Goal: Task Accomplishment & Management: Manage account settings

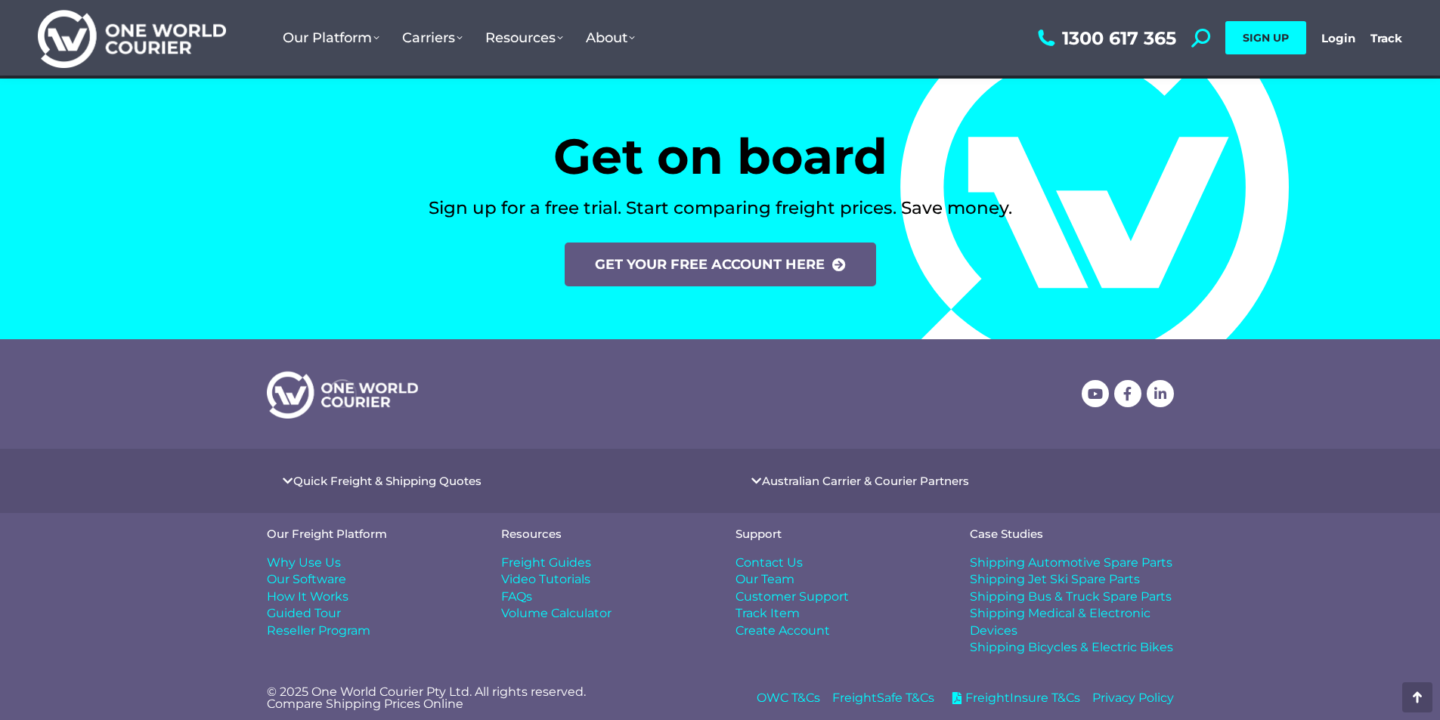
scroll to position [6235, 0]
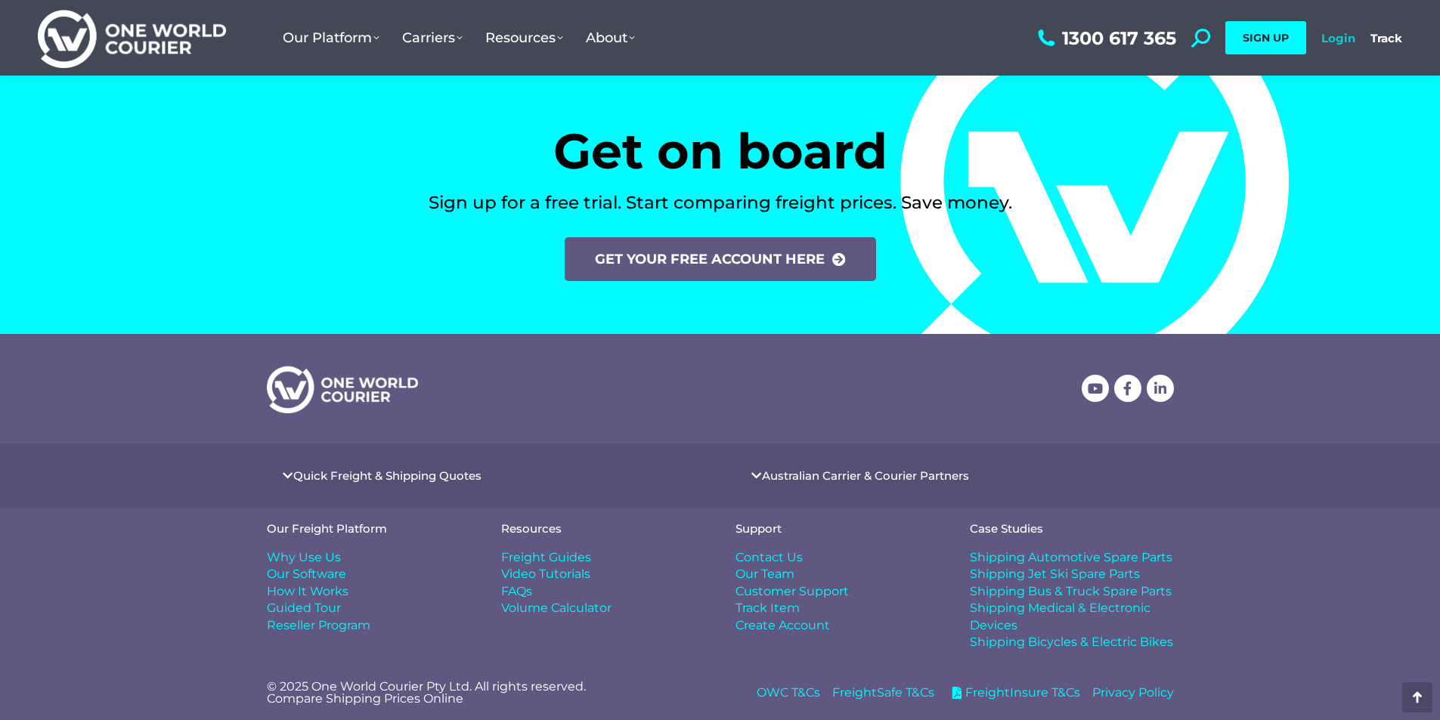
click at [1330, 32] on link "Login" at bounding box center [1338, 38] width 34 height 14
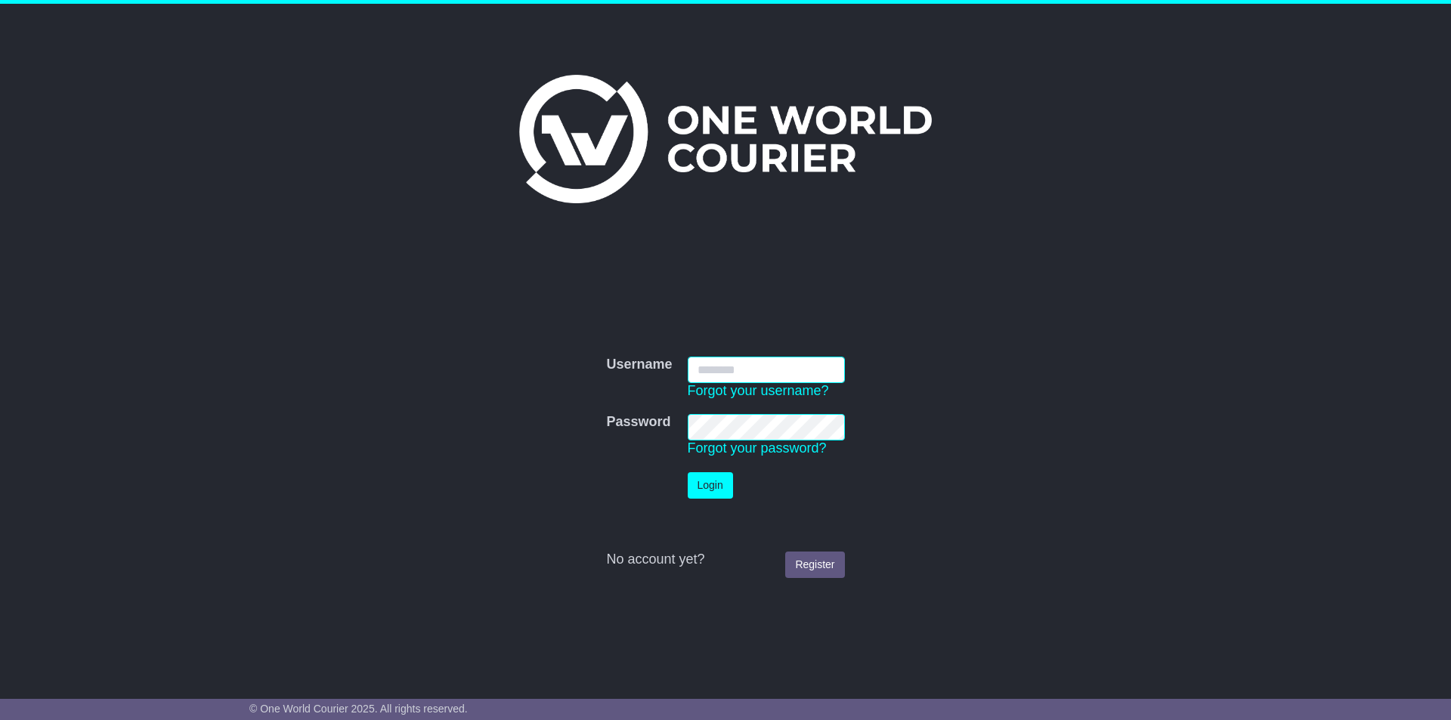
click at [705, 368] on input "Username" at bounding box center [766, 370] width 157 height 26
type input "**********"
click at [707, 482] on button "Login" at bounding box center [710, 485] width 45 height 26
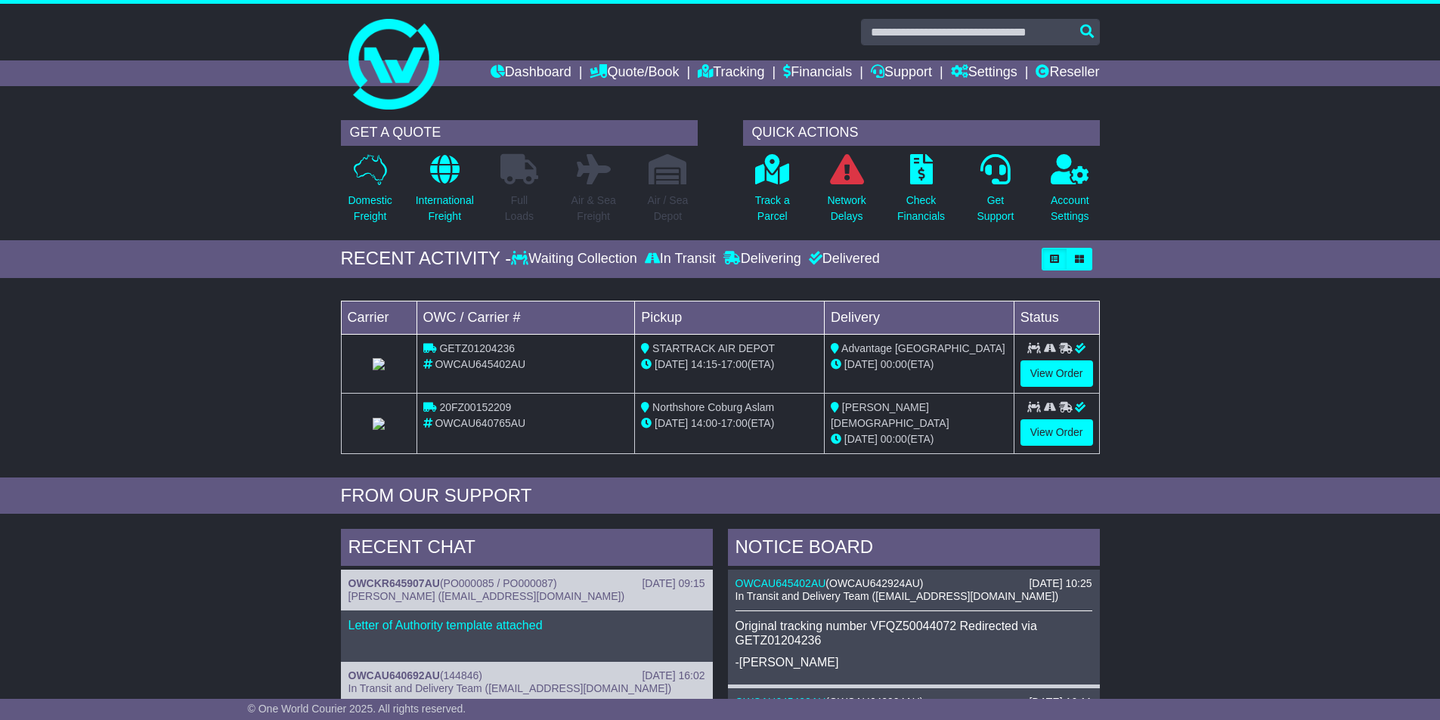
click at [720, 517] on div "GET A QUOTE Domestic Freight International Freight Full Loads Air & Sea Freight" at bounding box center [720, 643] width 1440 height 1060
click at [1069, 79] on link "Reseller" at bounding box center [1066, 73] width 63 height 26
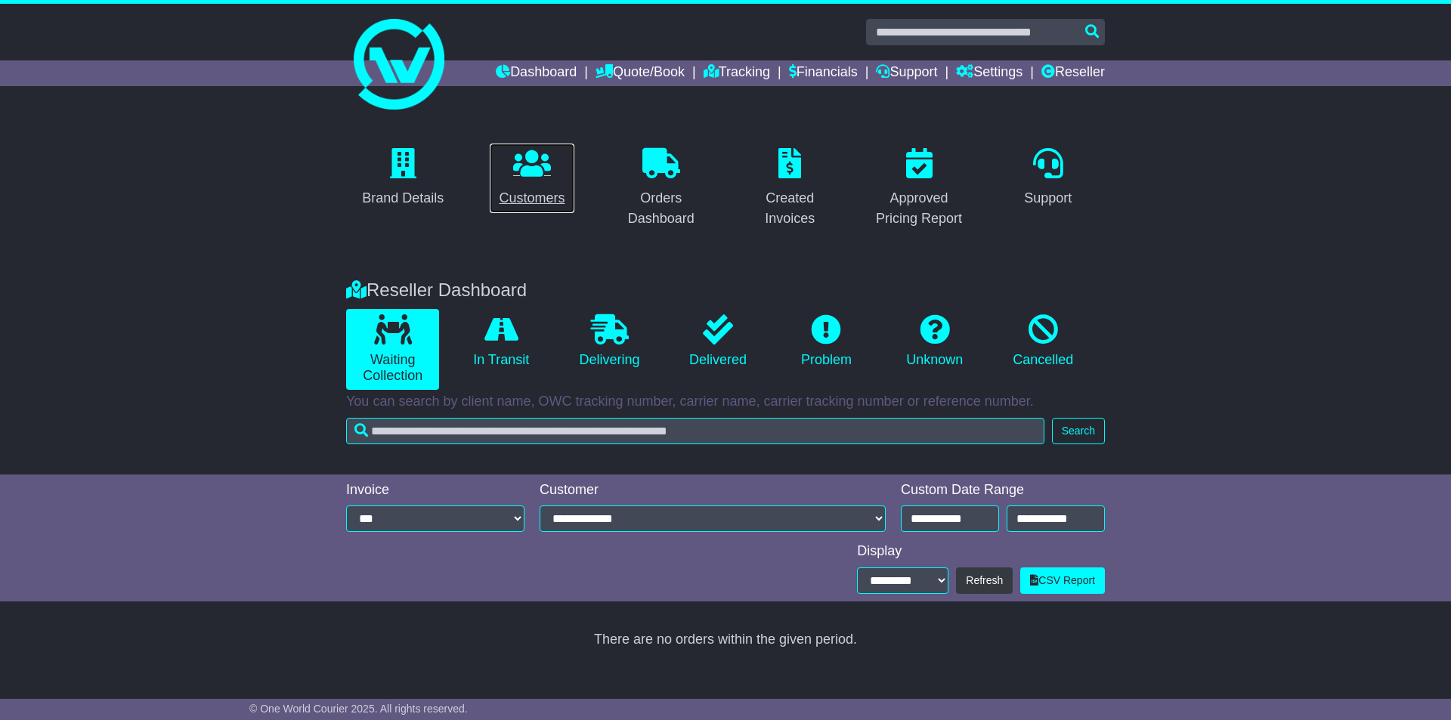
click at [532, 174] on icon at bounding box center [532, 163] width 38 height 30
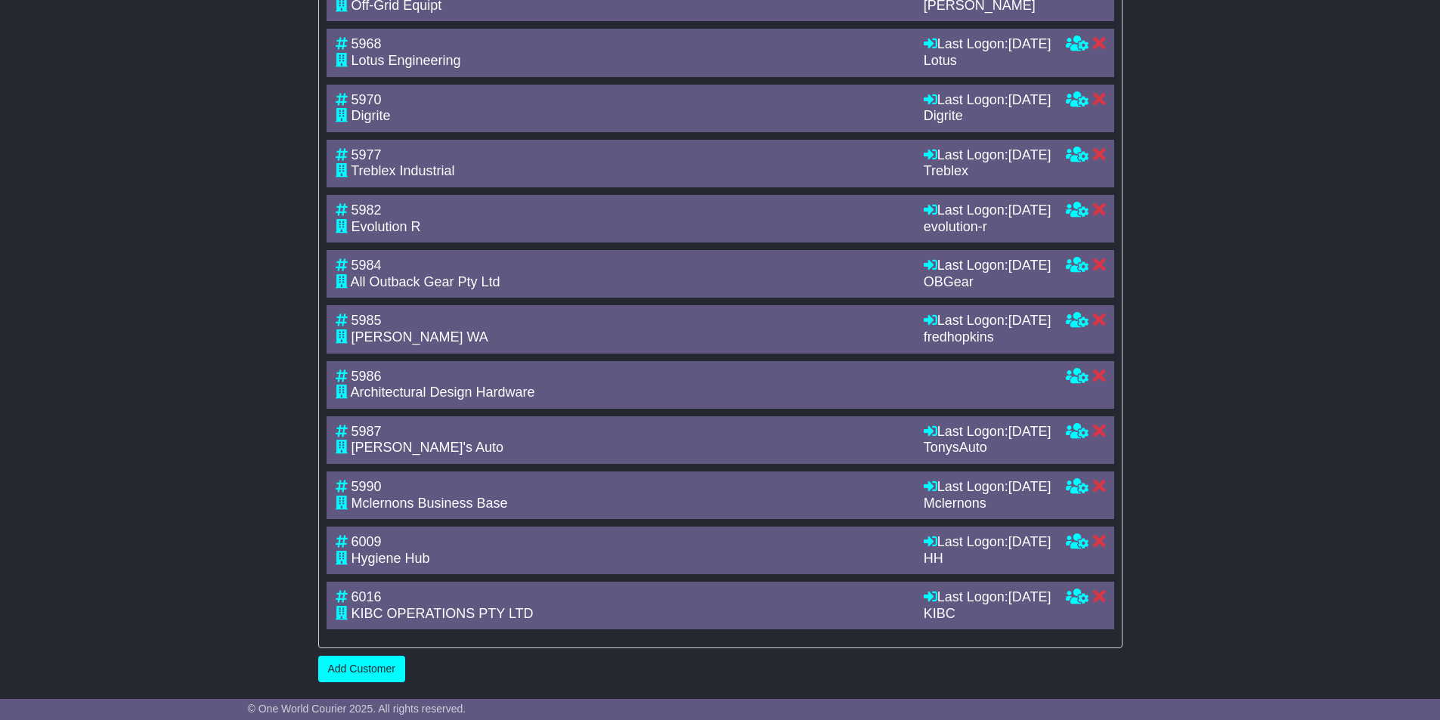
scroll to position [2751, 0]
click at [372, 662] on link "Add Customer" at bounding box center [361, 669] width 87 height 26
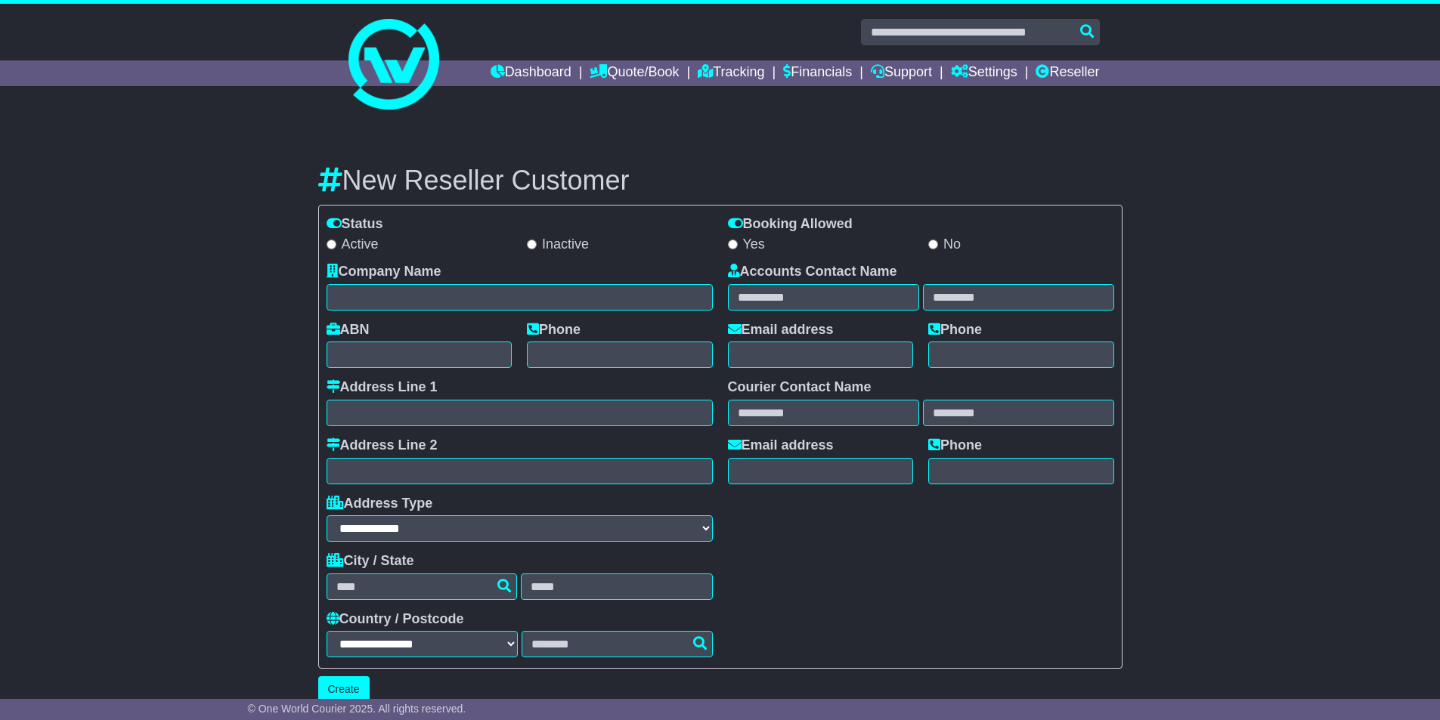
click at [593, 545] on div "**********" at bounding box center [519, 461] width 401 height 394
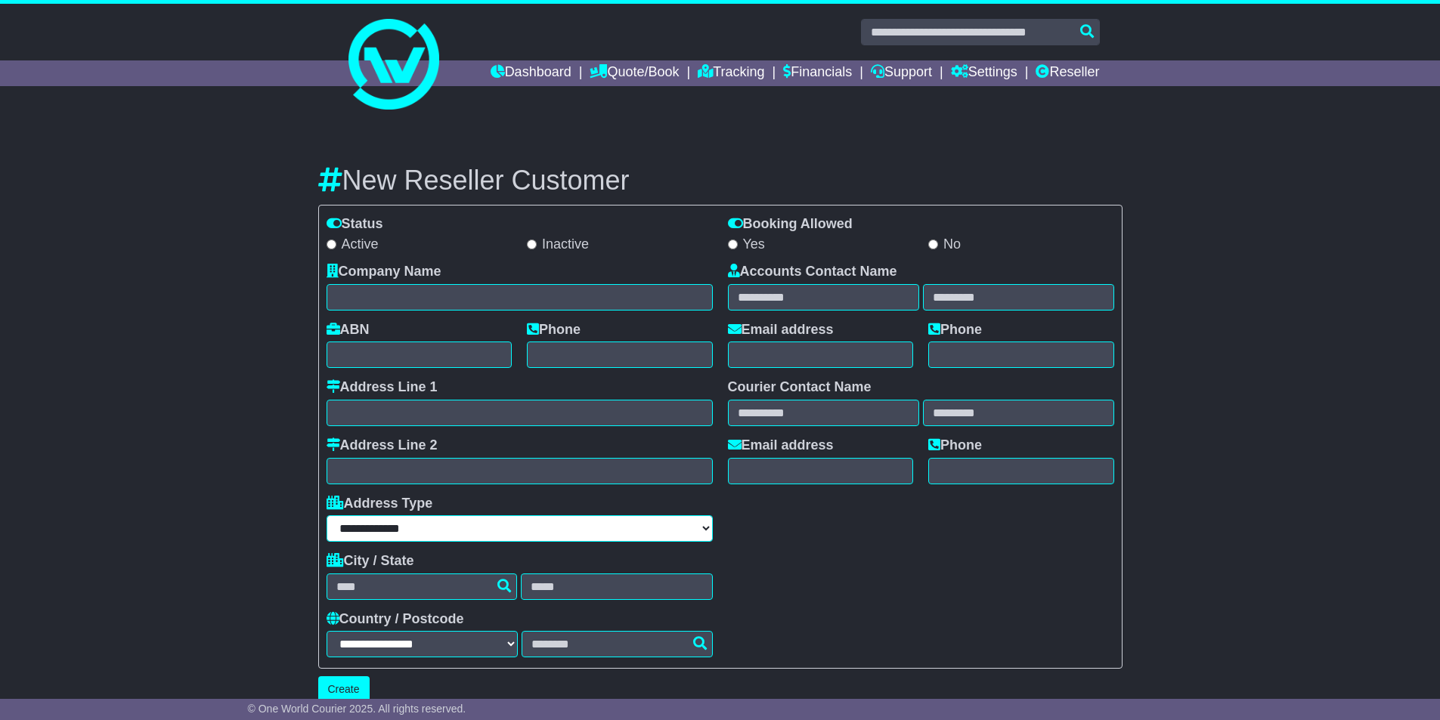
click at [592, 538] on select "**********" at bounding box center [519, 528] width 386 height 26
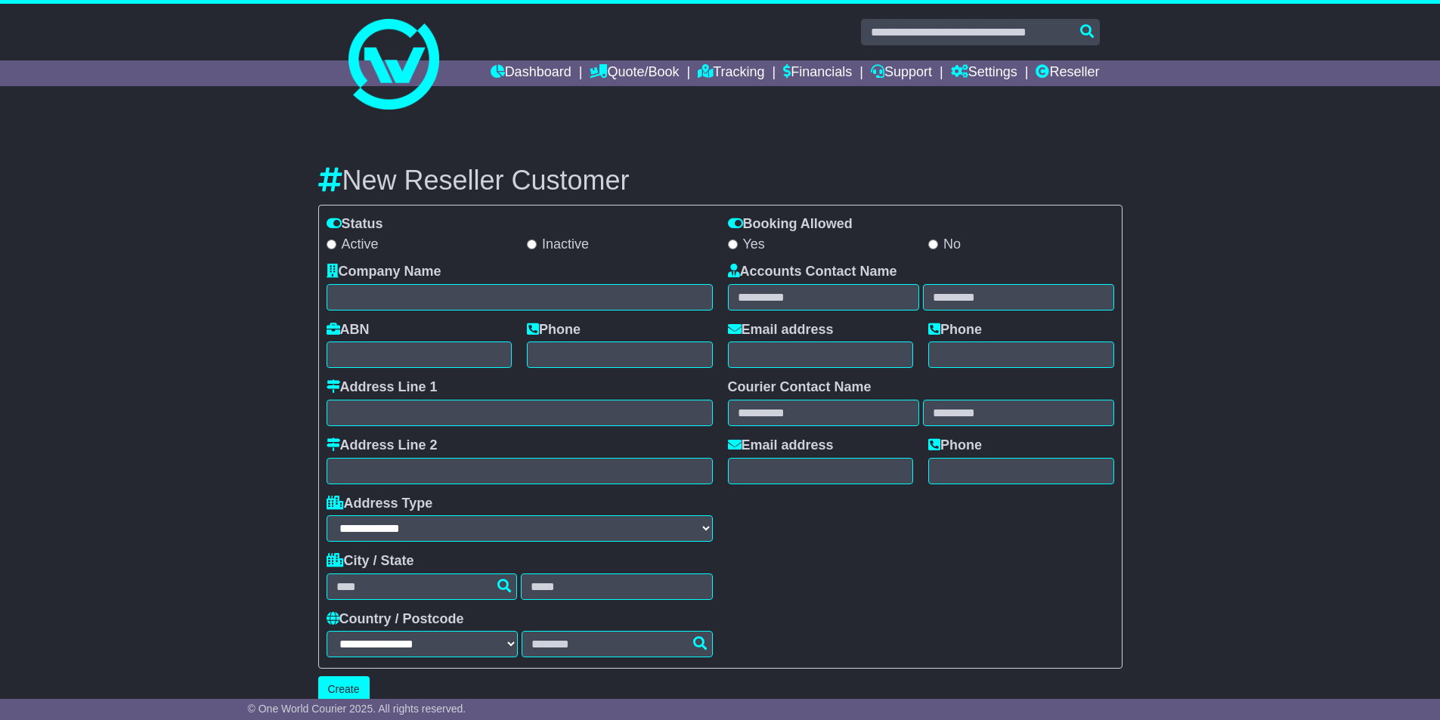
click at [589, 512] on div "**********" at bounding box center [519, 519] width 386 height 47
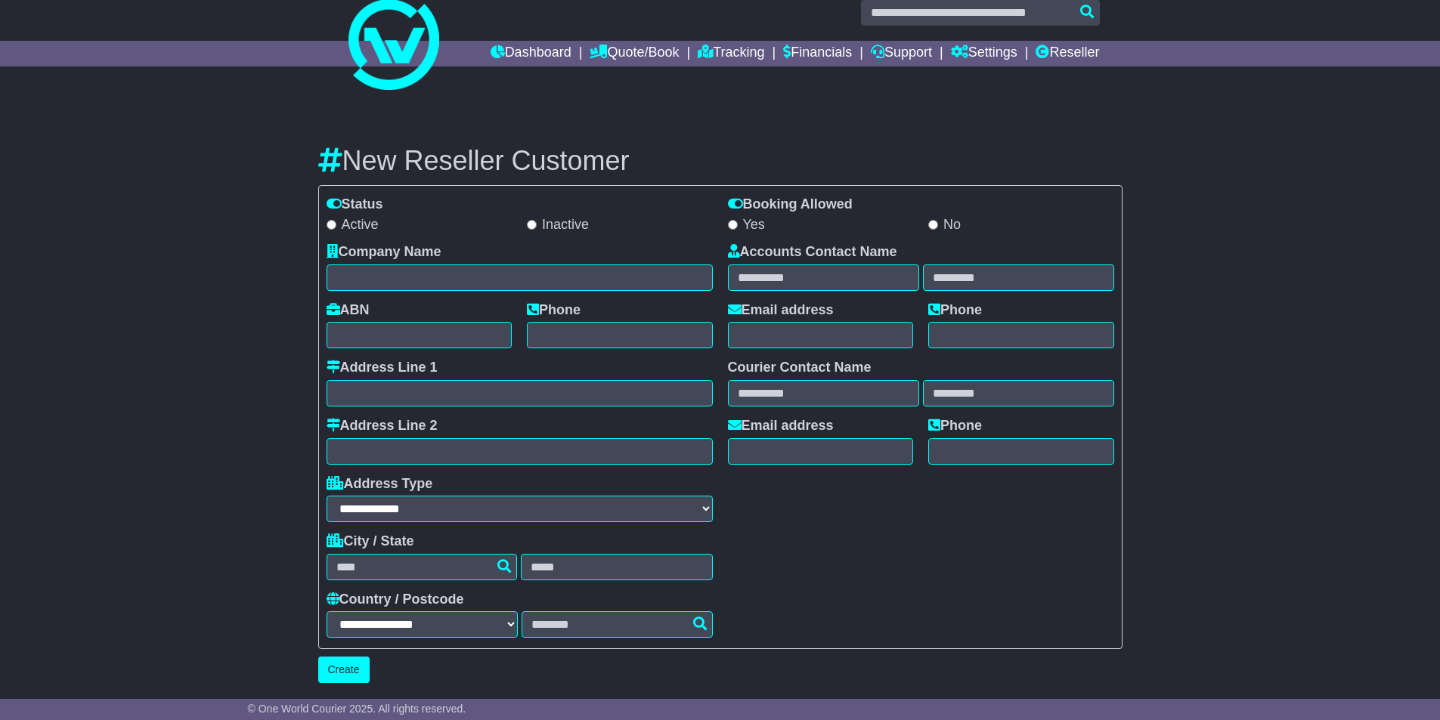
scroll to position [20, 0]
click at [721, 375] on div "Accounts Contact Name Email address Phone Courier Contact Name Email address Ph…" at bounding box center [920, 440] width 401 height 394
click at [724, 367] on div "Accounts Contact Name Email address Phone Courier Contact Name Email address Ph…" at bounding box center [920, 440] width 401 height 394
drag, startPoint x: 729, startPoint y: 365, endPoint x: 883, endPoint y: 365, distance: 153.4
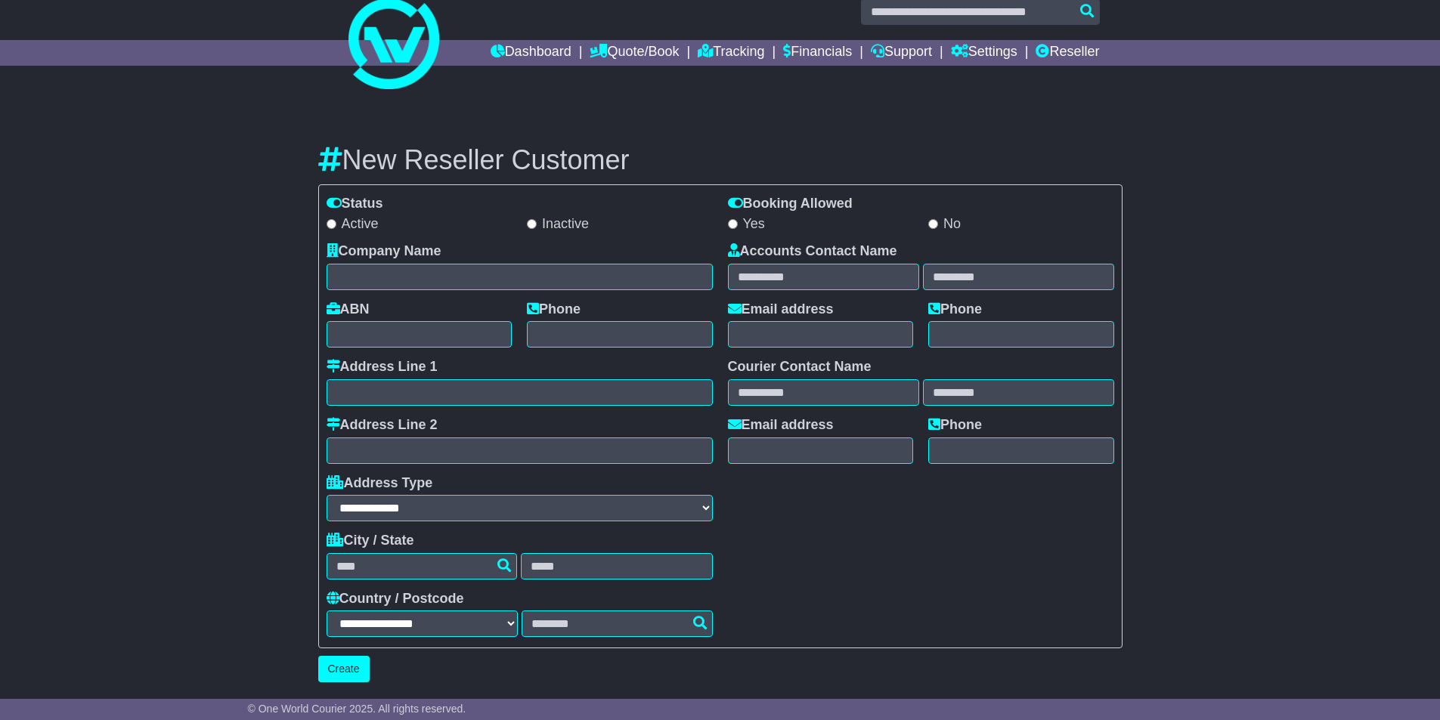
click at [883, 365] on div "Courier Contact Name" at bounding box center [921, 382] width 386 height 47
click at [1057, 51] on link "Reseller" at bounding box center [1066, 53] width 63 height 26
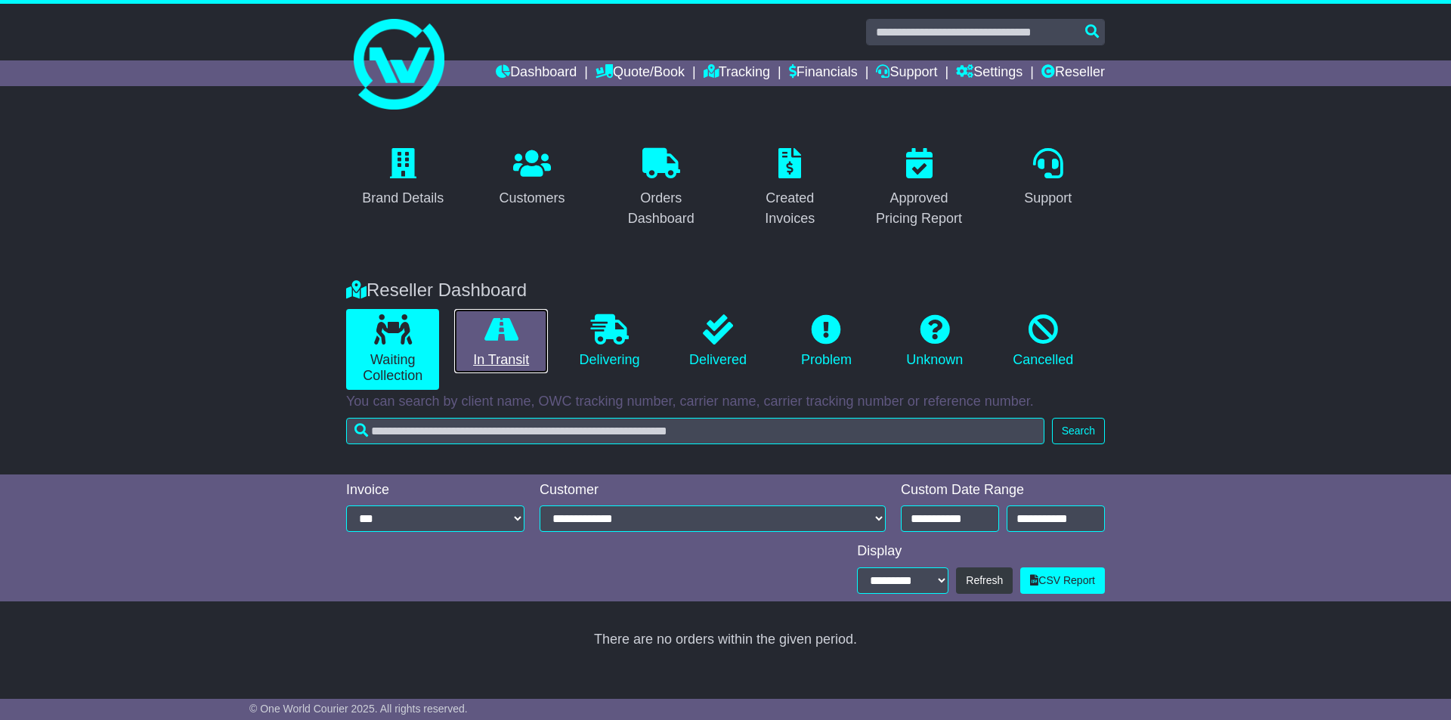
click at [520, 328] on link "In Transit" at bounding box center [500, 341] width 93 height 65
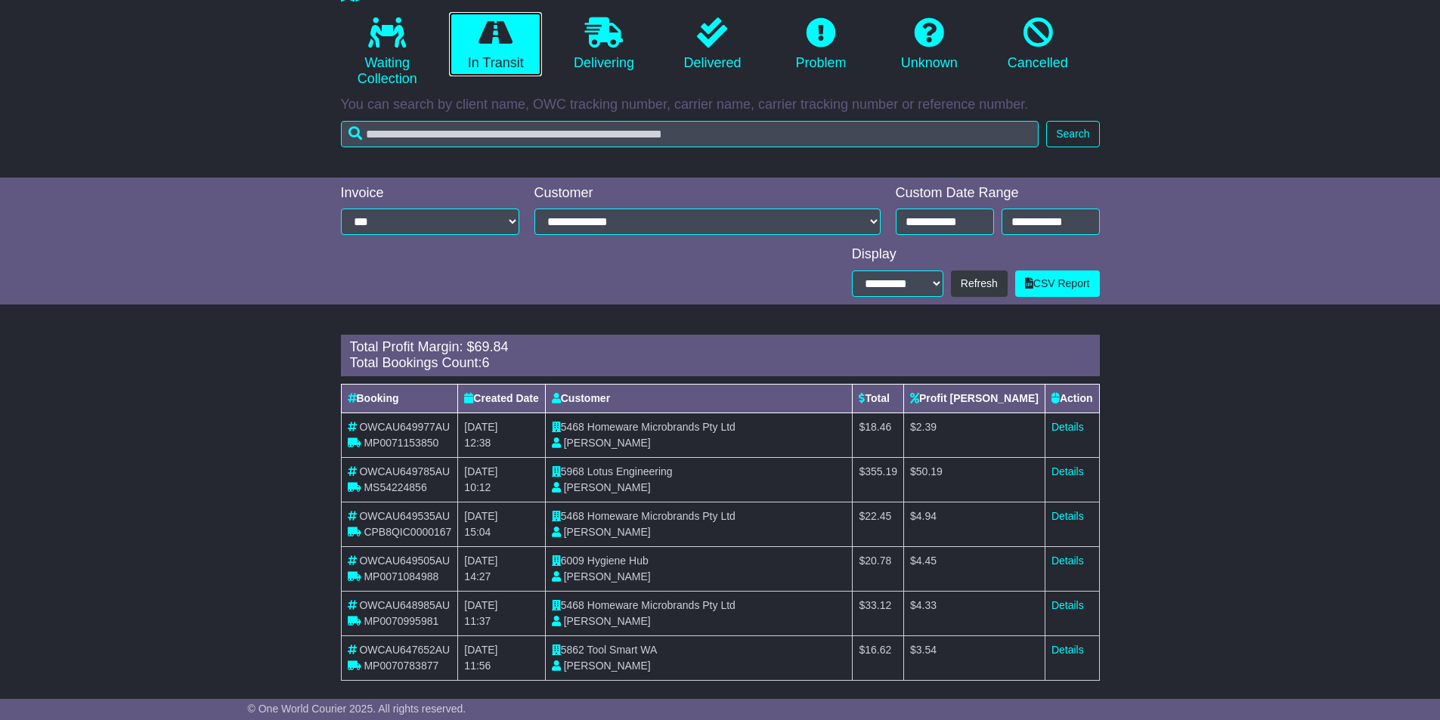
scroll to position [311, 0]
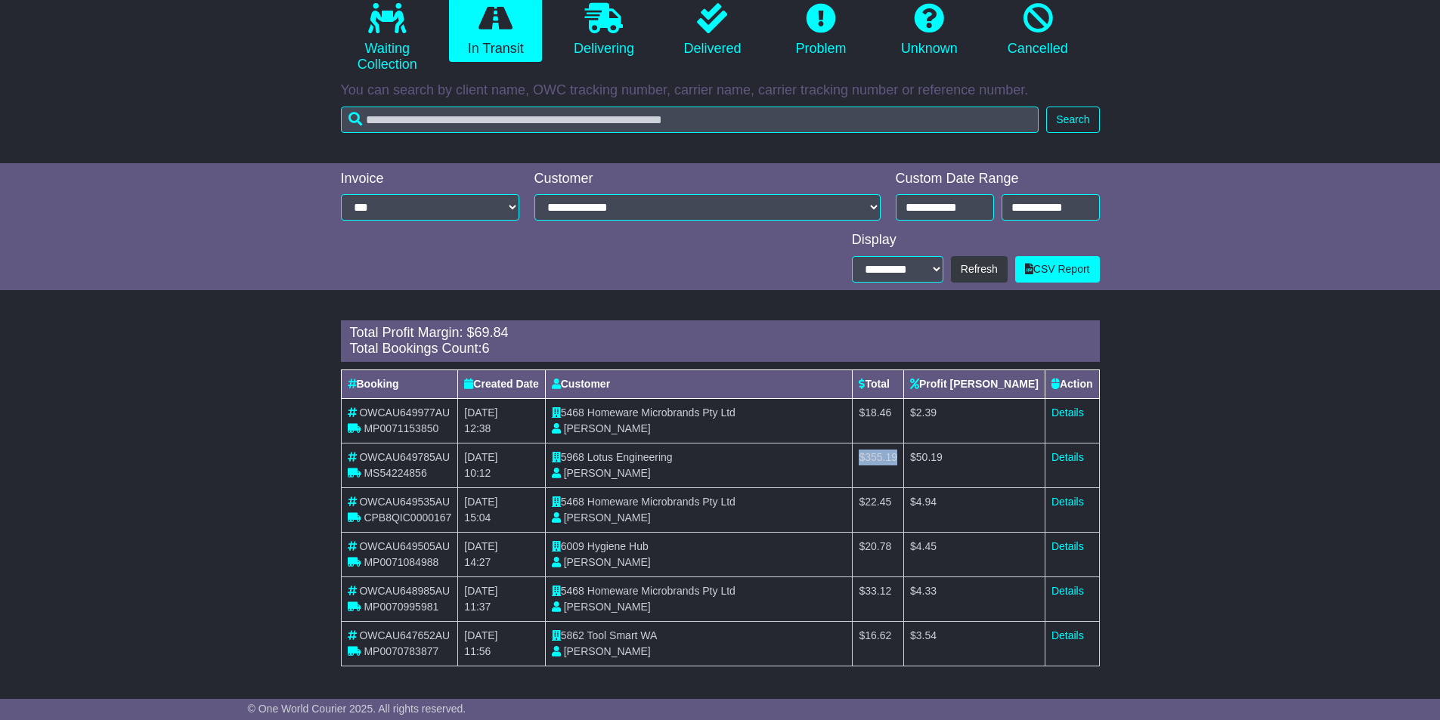
drag, startPoint x: 916, startPoint y: 456, endPoint x: 956, endPoint y: 453, distance: 40.2
click at [904, 453] on td "$ 355.19" at bounding box center [877, 465] width 51 height 45
click at [897, 456] on span "355.19" at bounding box center [881, 457] width 32 height 12
drag, startPoint x: 953, startPoint y: 456, endPoint x: 911, endPoint y: 458, distance: 41.6
click at [904, 458] on td "$ 355.19" at bounding box center [877, 465] width 51 height 45
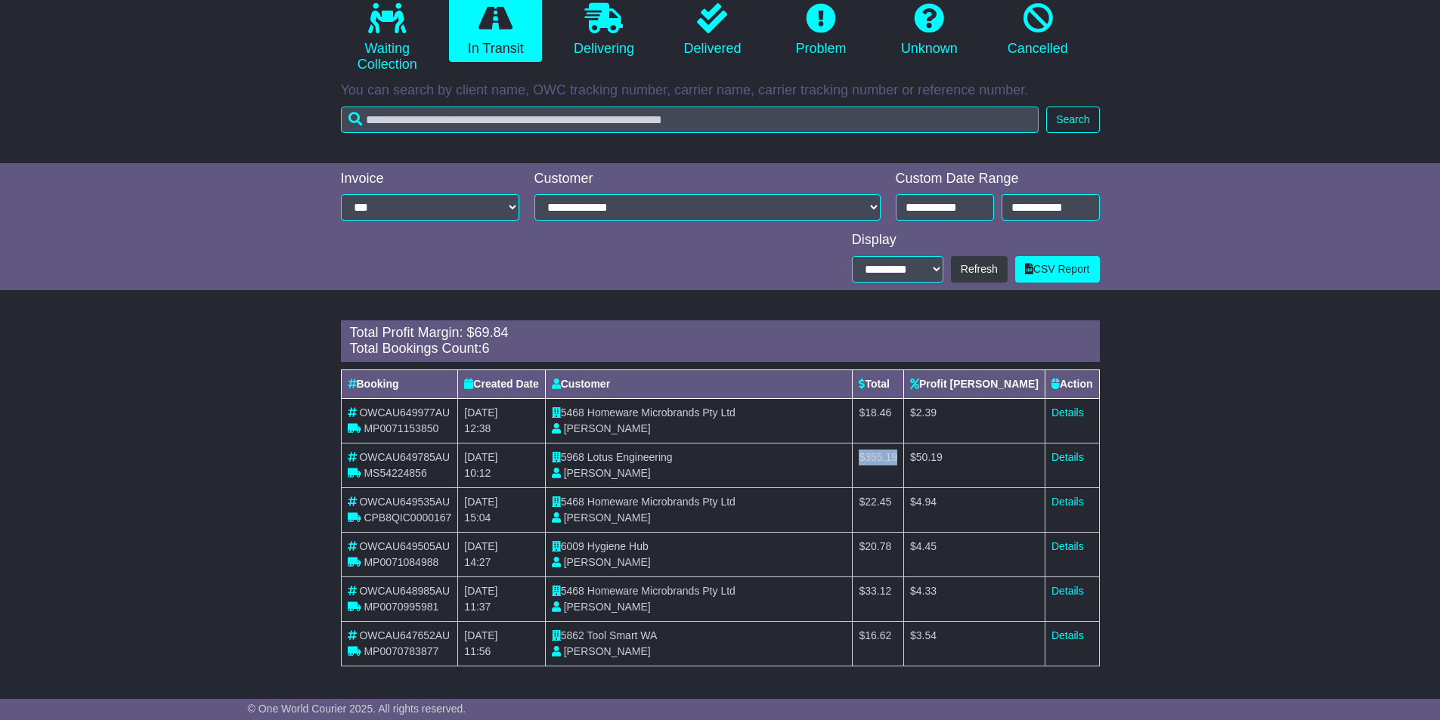
click at [897, 456] on span "355.19" at bounding box center [881, 457] width 32 height 12
drag, startPoint x: 957, startPoint y: 457, endPoint x: 917, endPoint y: 463, distance: 40.5
click at [904, 463] on td "$ 355.19" at bounding box center [877, 465] width 51 height 45
click at [1166, 369] on div "Loading... There are no orders within the given period. Total Profit Margin: $ …" at bounding box center [720, 501] width 1440 height 377
drag, startPoint x: 954, startPoint y: 459, endPoint x: 908, endPoint y: 459, distance: 46.9
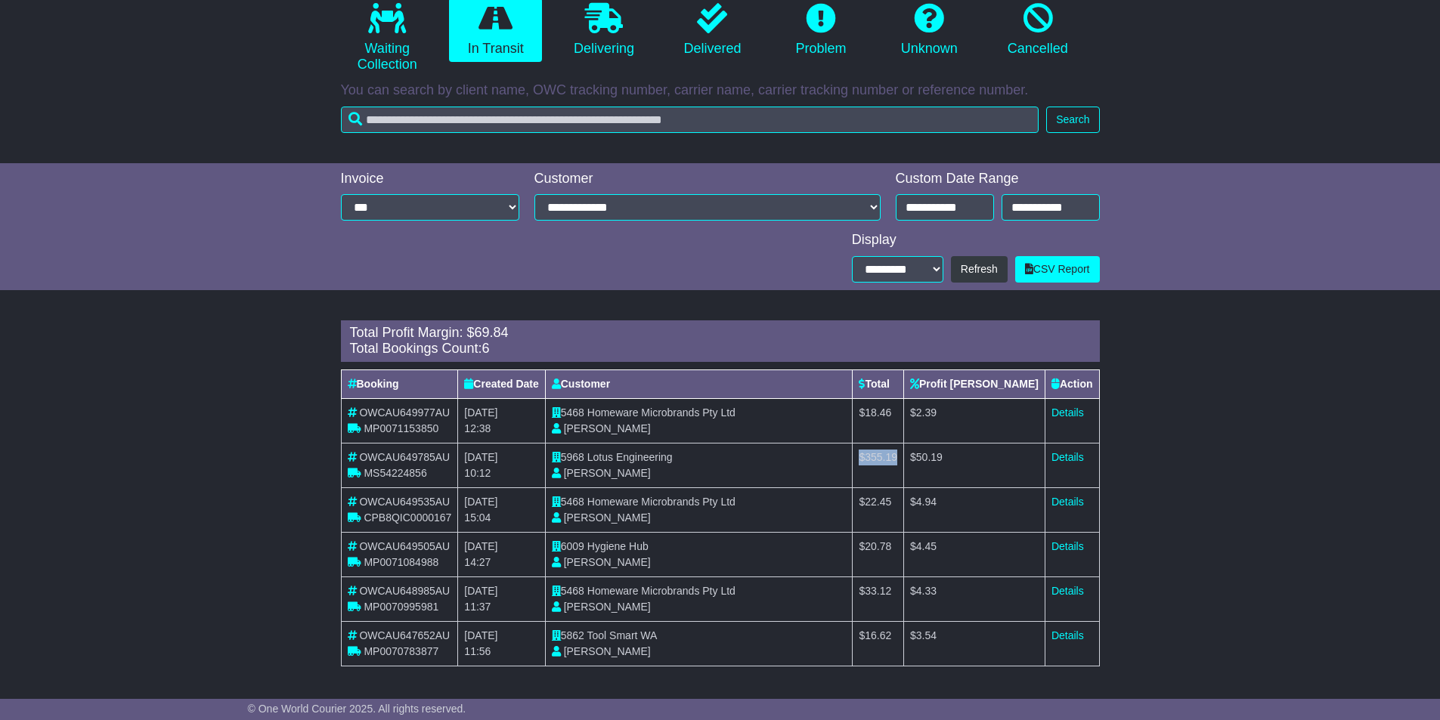
click at [904, 459] on td "$ 355.19" at bounding box center [877, 465] width 51 height 45
click at [1067, 461] on link "Details" at bounding box center [1067, 457] width 32 height 12
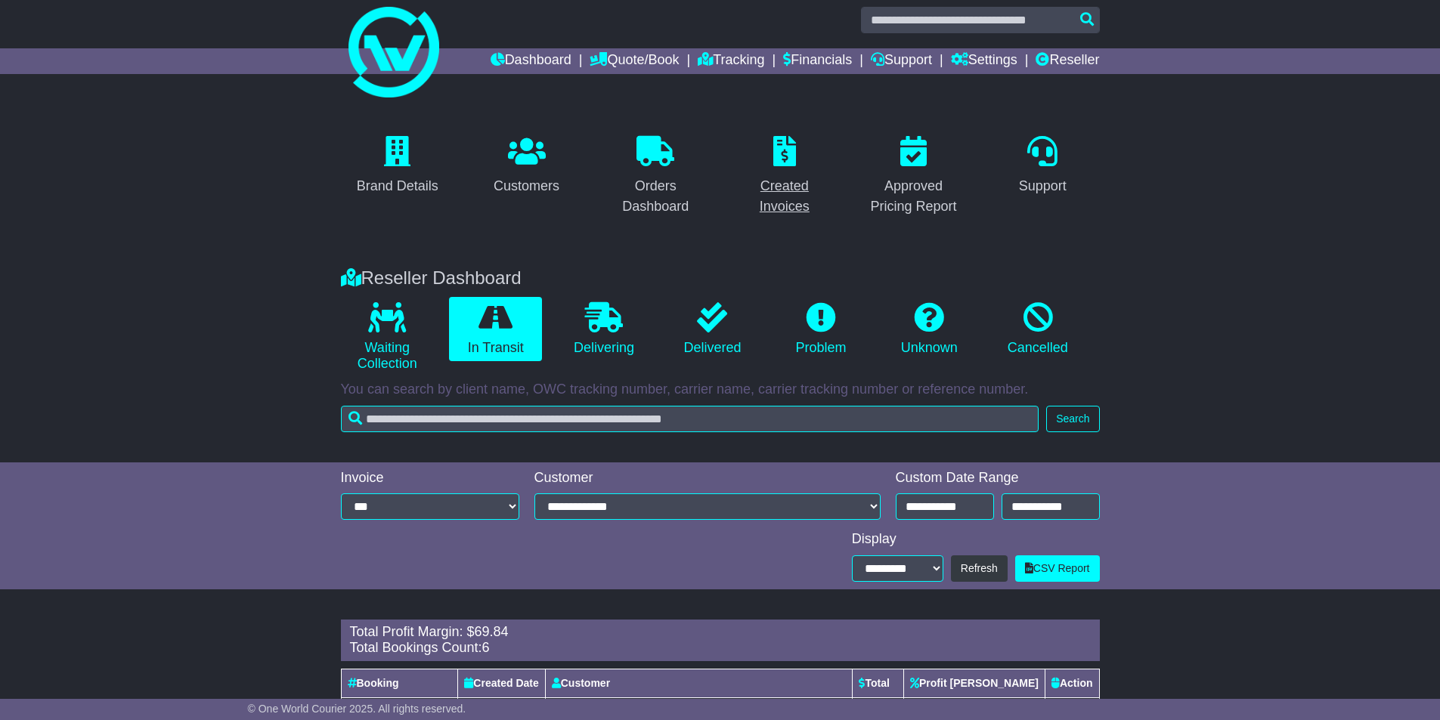
scroll to position [0, 0]
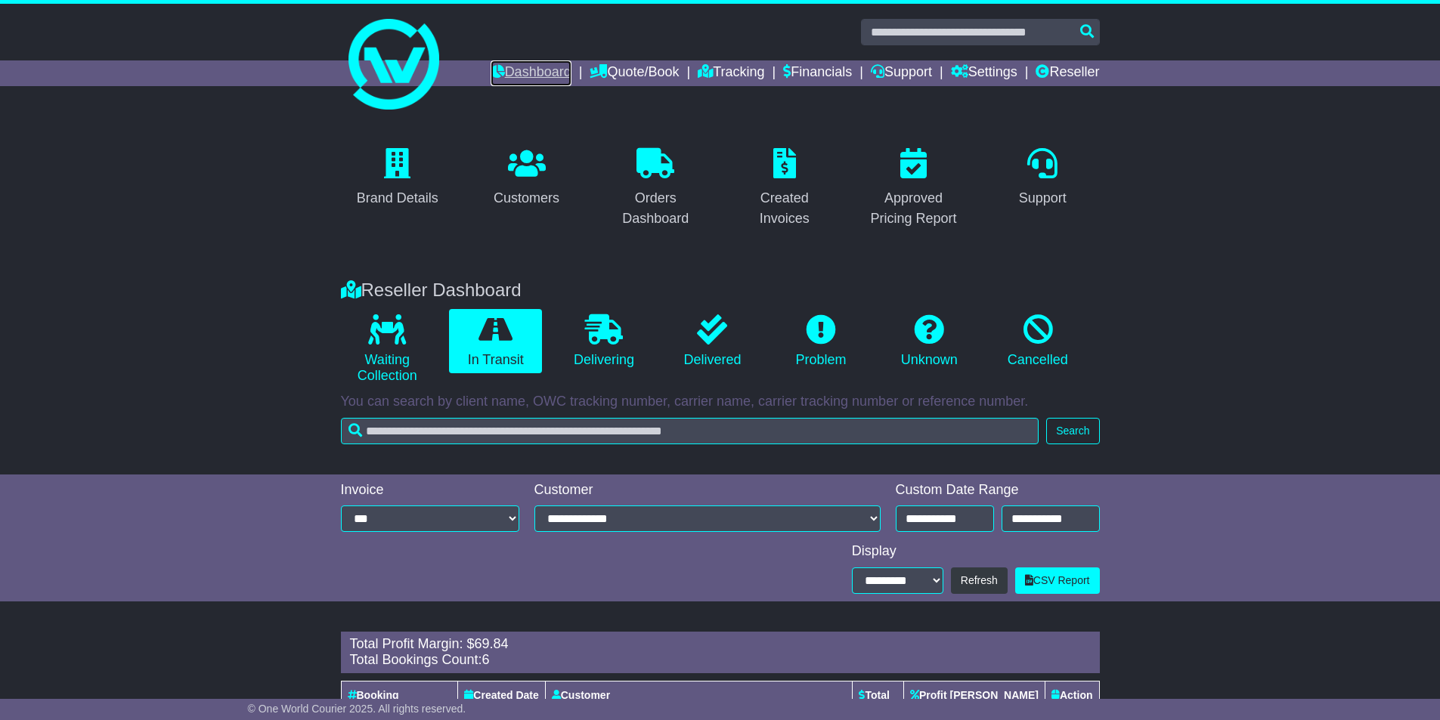
click at [511, 73] on link "Dashboard" at bounding box center [530, 73] width 81 height 26
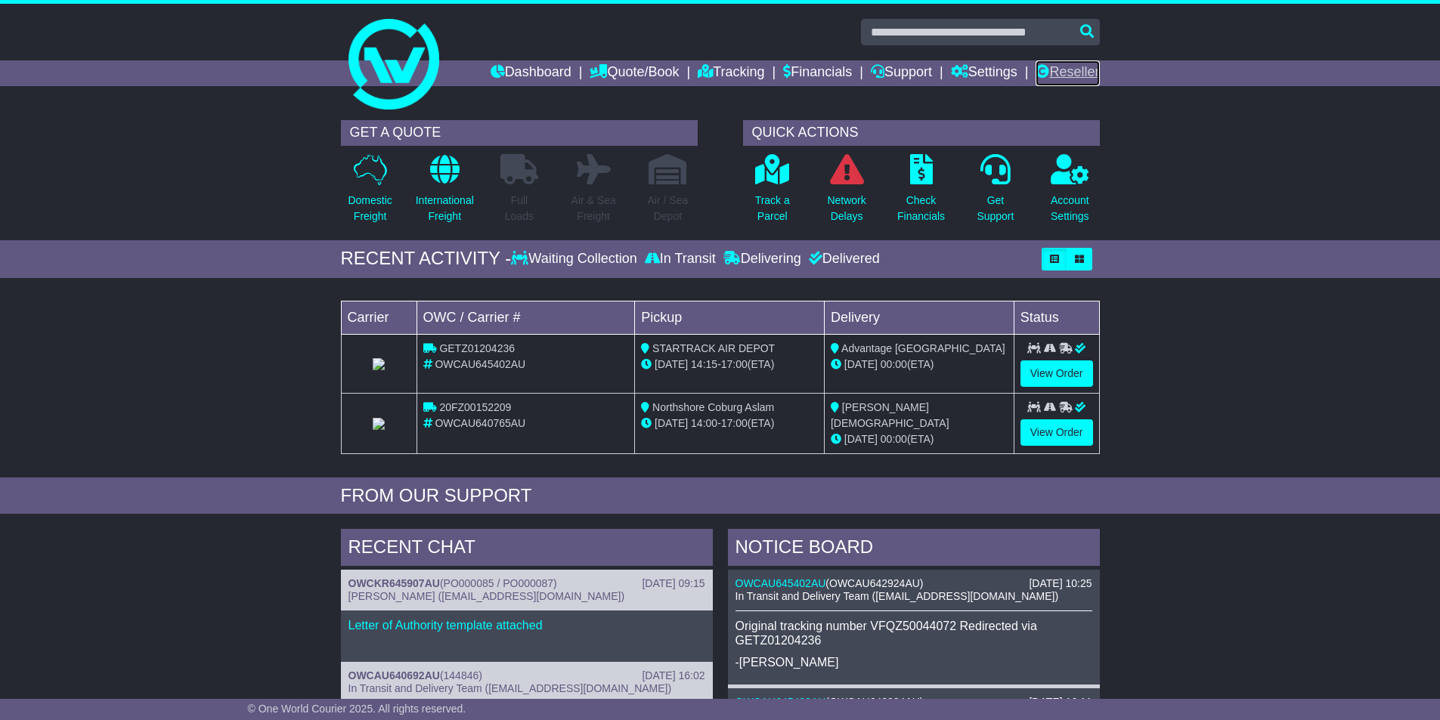
click at [1078, 74] on link "Reseller" at bounding box center [1066, 73] width 63 height 26
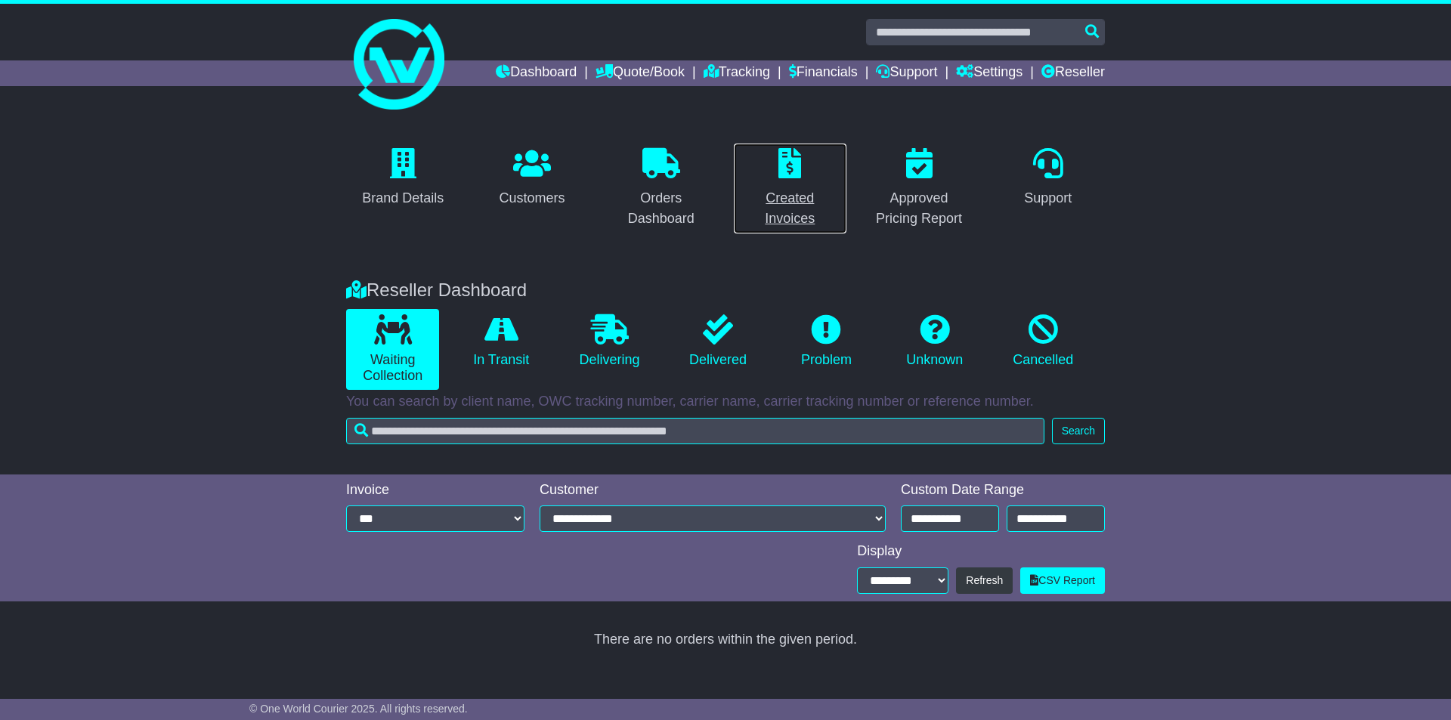
click at [799, 201] on div "Created Invoices" at bounding box center [790, 208] width 94 height 41
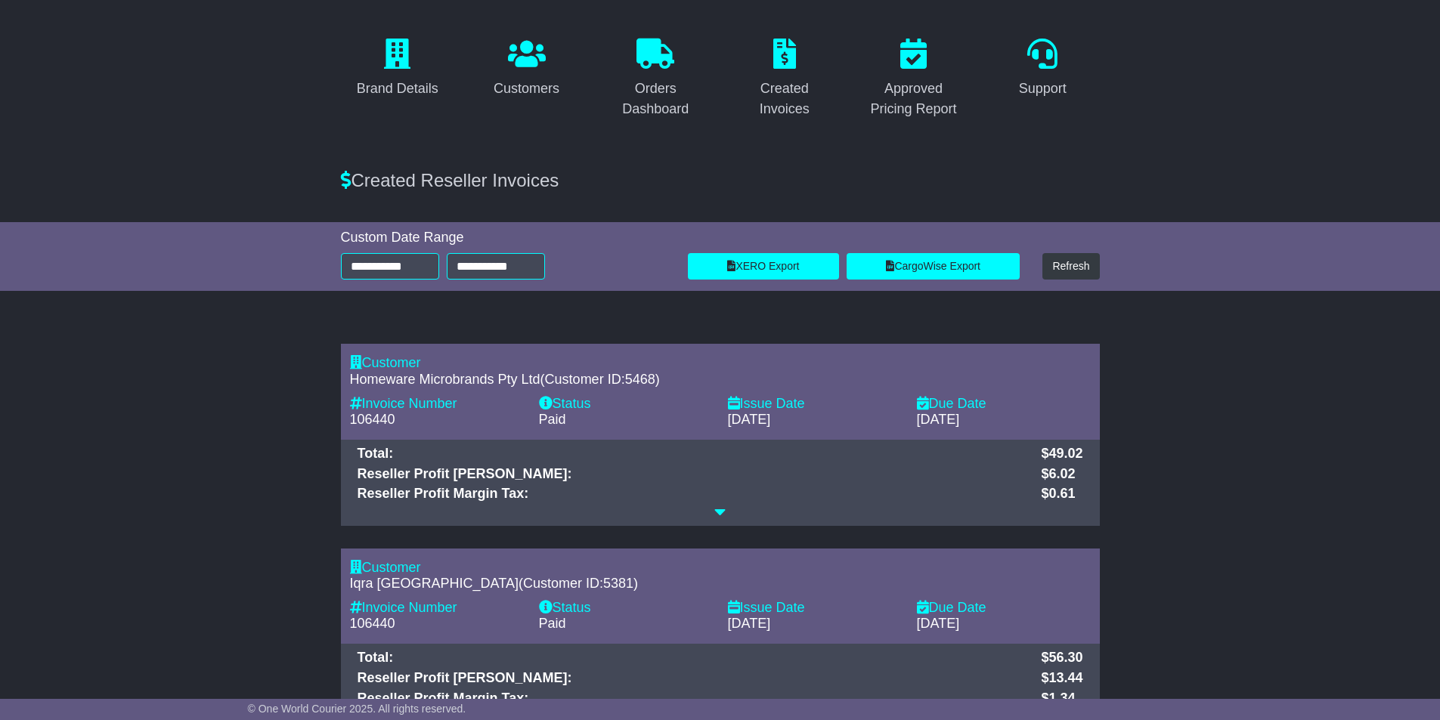
scroll to position [151, 0]
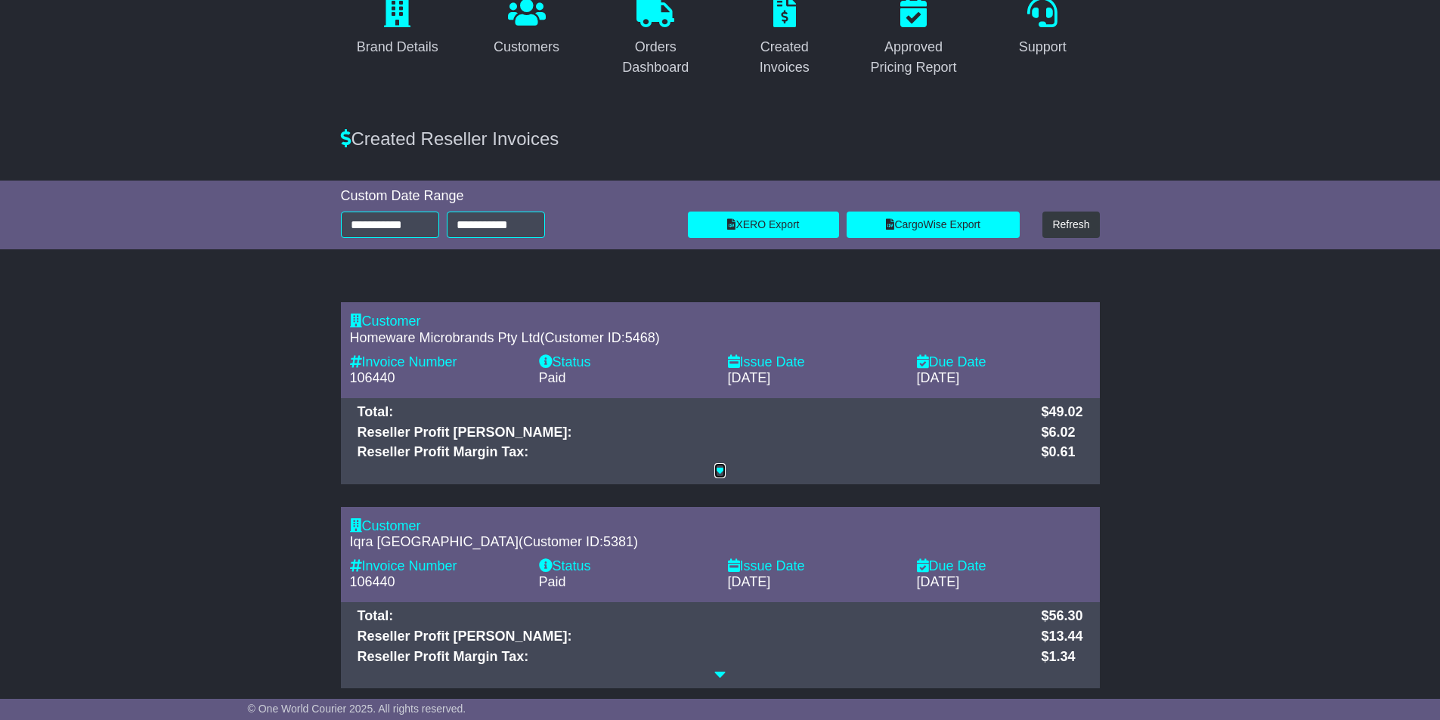
click at [721, 473] on icon at bounding box center [719, 470] width 11 height 14
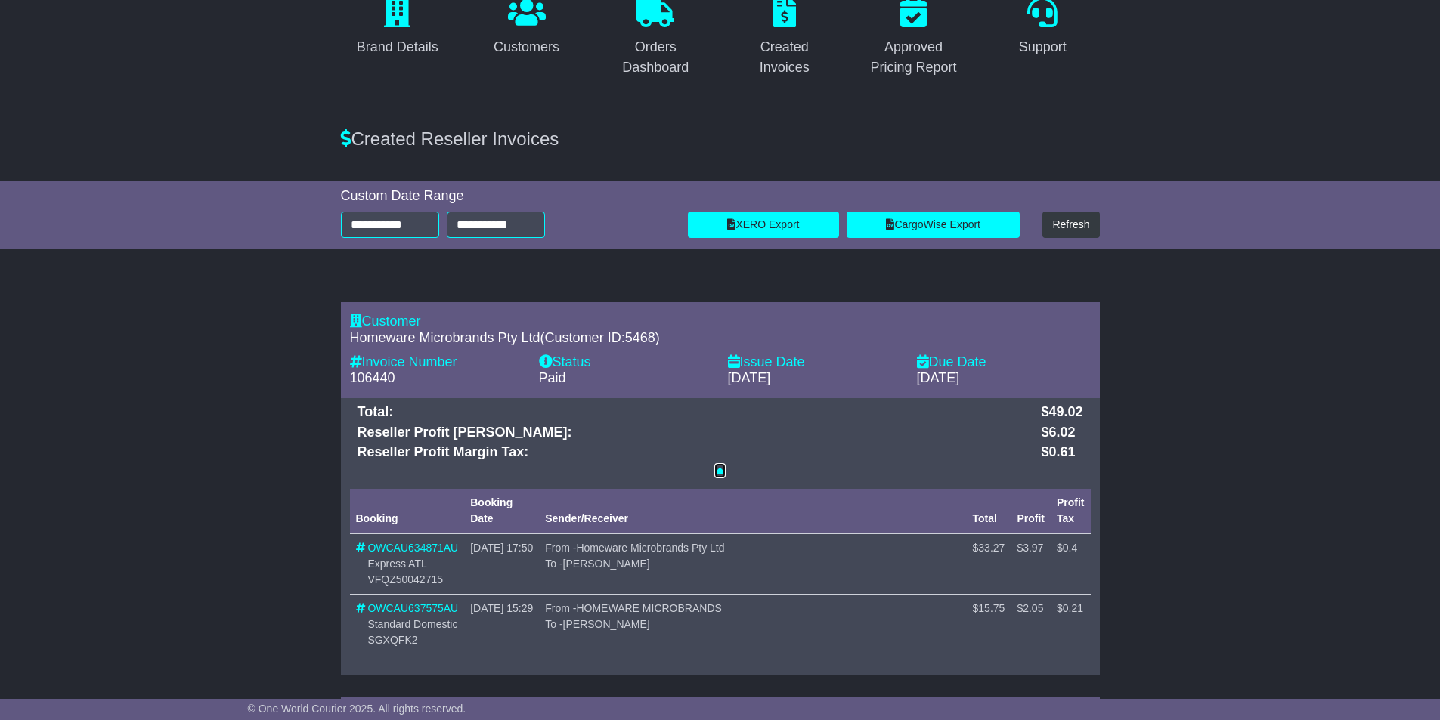
click at [715, 469] on icon at bounding box center [719, 470] width 11 height 14
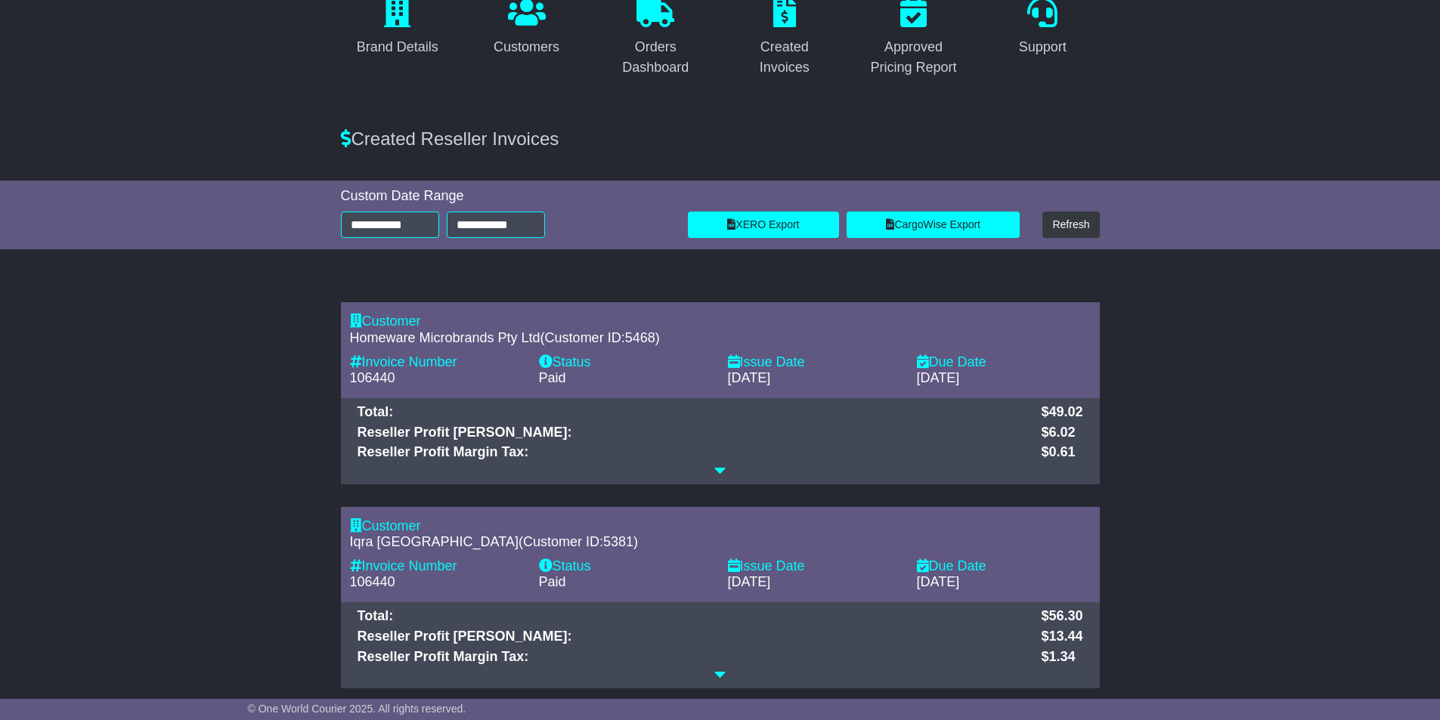
drag, startPoint x: 357, startPoint y: 138, endPoint x: 593, endPoint y: 153, distance: 237.0
click at [566, 154] on div "Created Reseller Invoices" at bounding box center [720, 135] width 774 height 45
click at [659, 135] on div "Created Reseller Invoices" at bounding box center [720, 139] width 774 height 22
click at [795, 224] on link "XERO Export" at bounding box center [763, 225] width 151 height 26
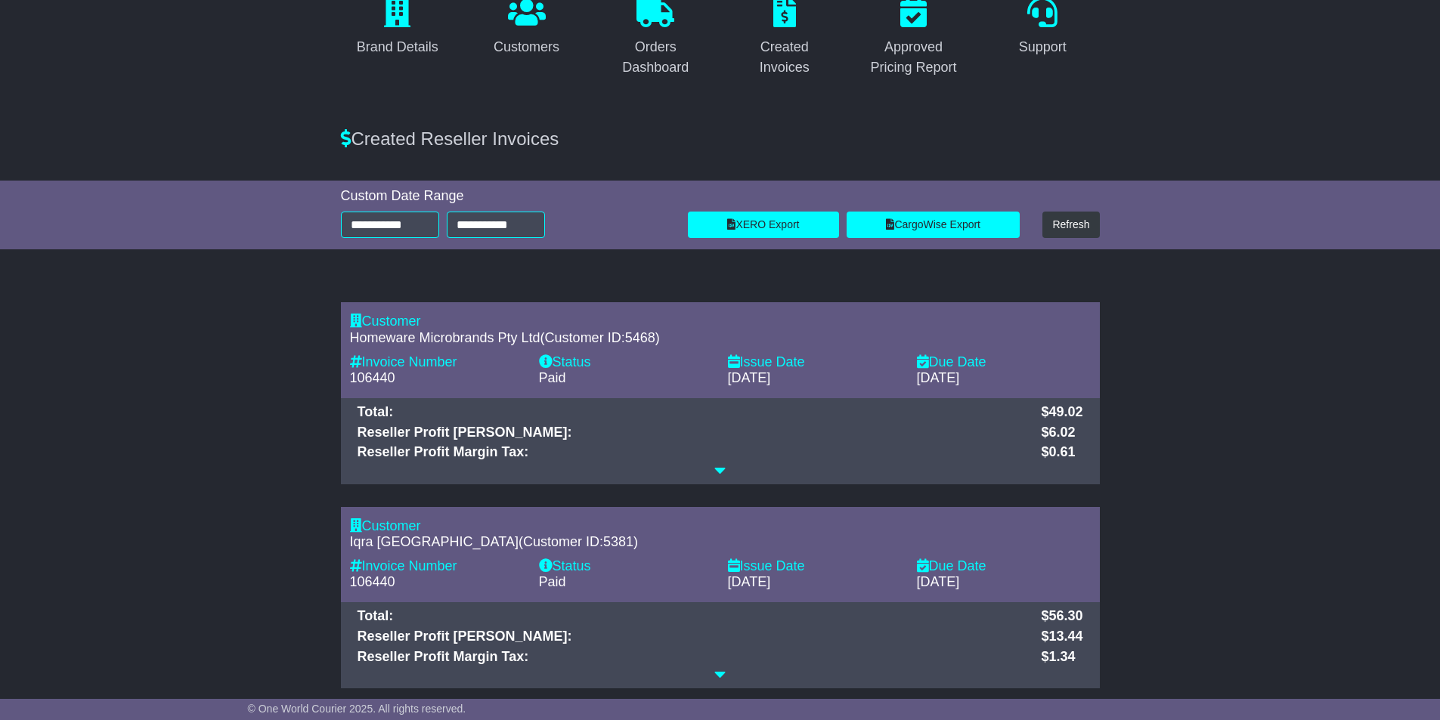
click at [719, 465] on icon at bounding box center [719, 470] width 11 height 14
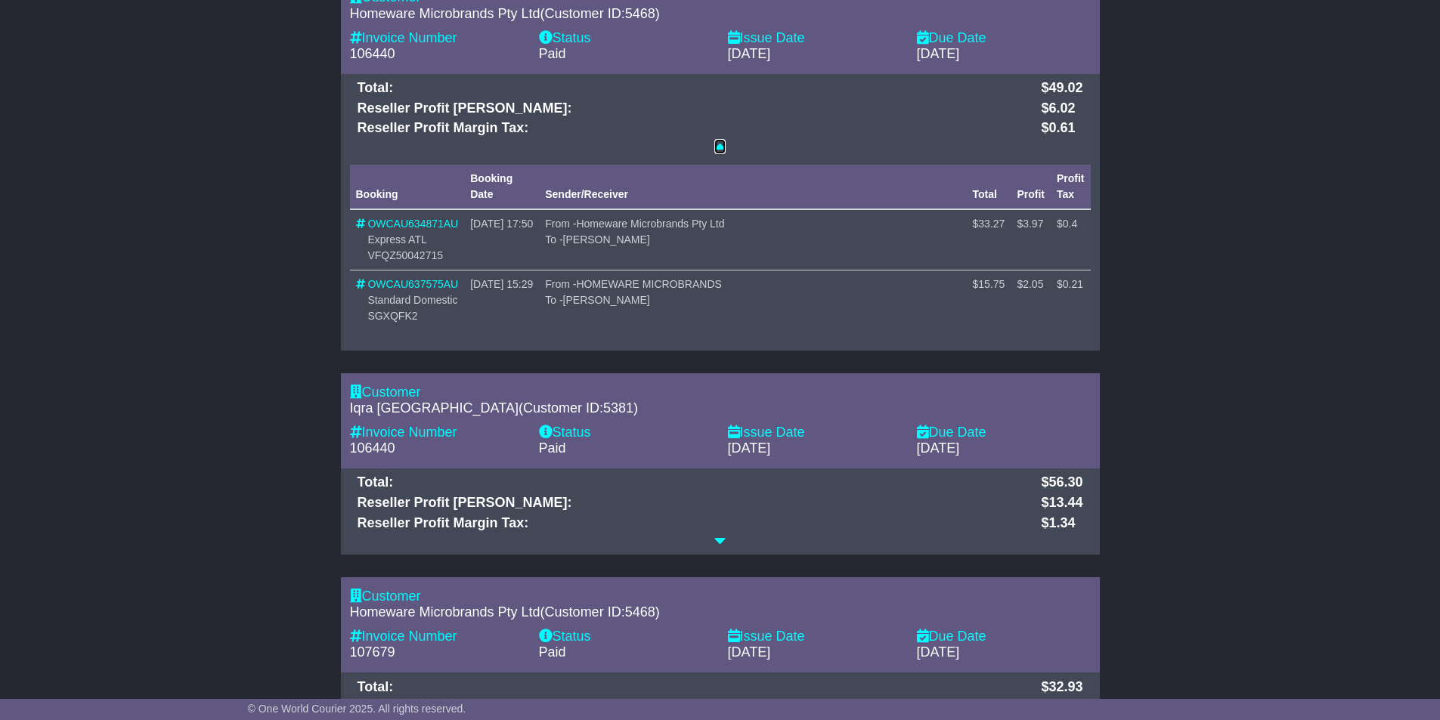
scroll to position [529, 0]
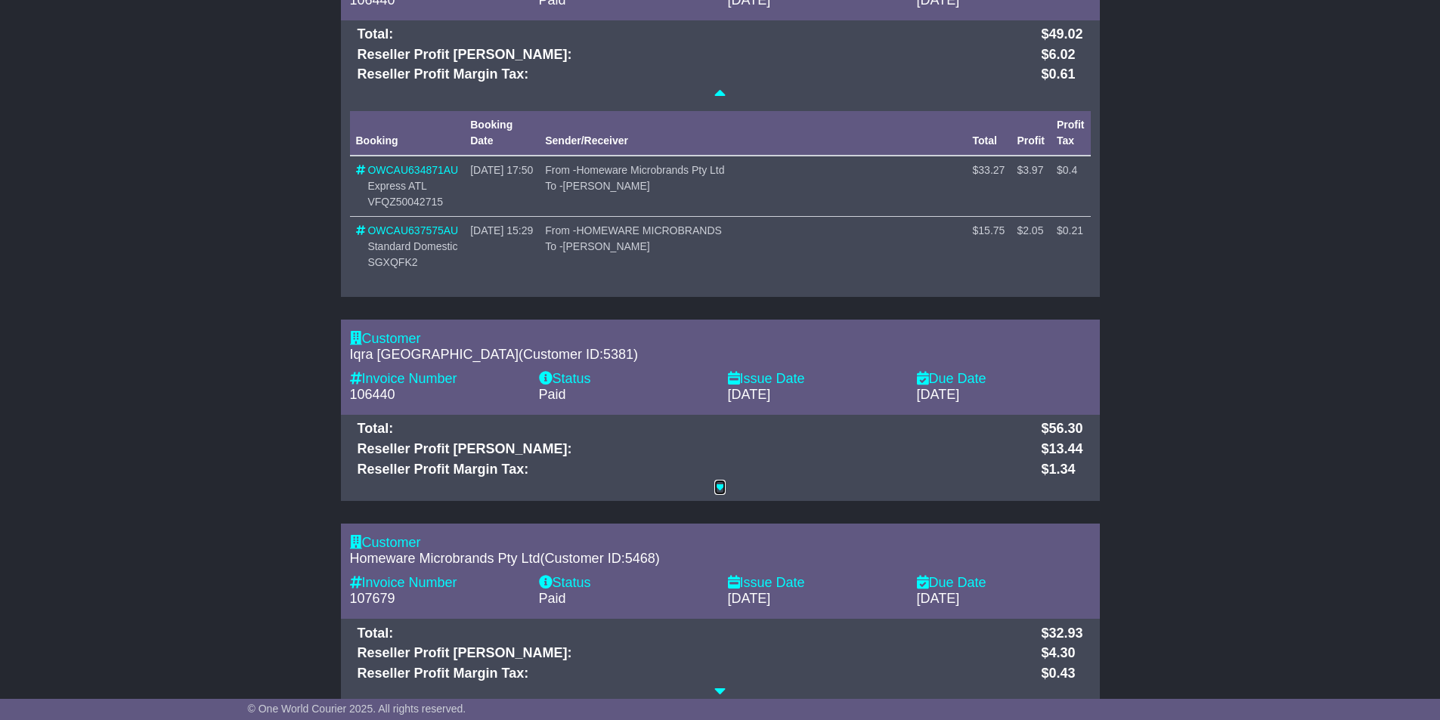
click at [715, 487] on icon at bounding box center [719, 487] width 11 height 14
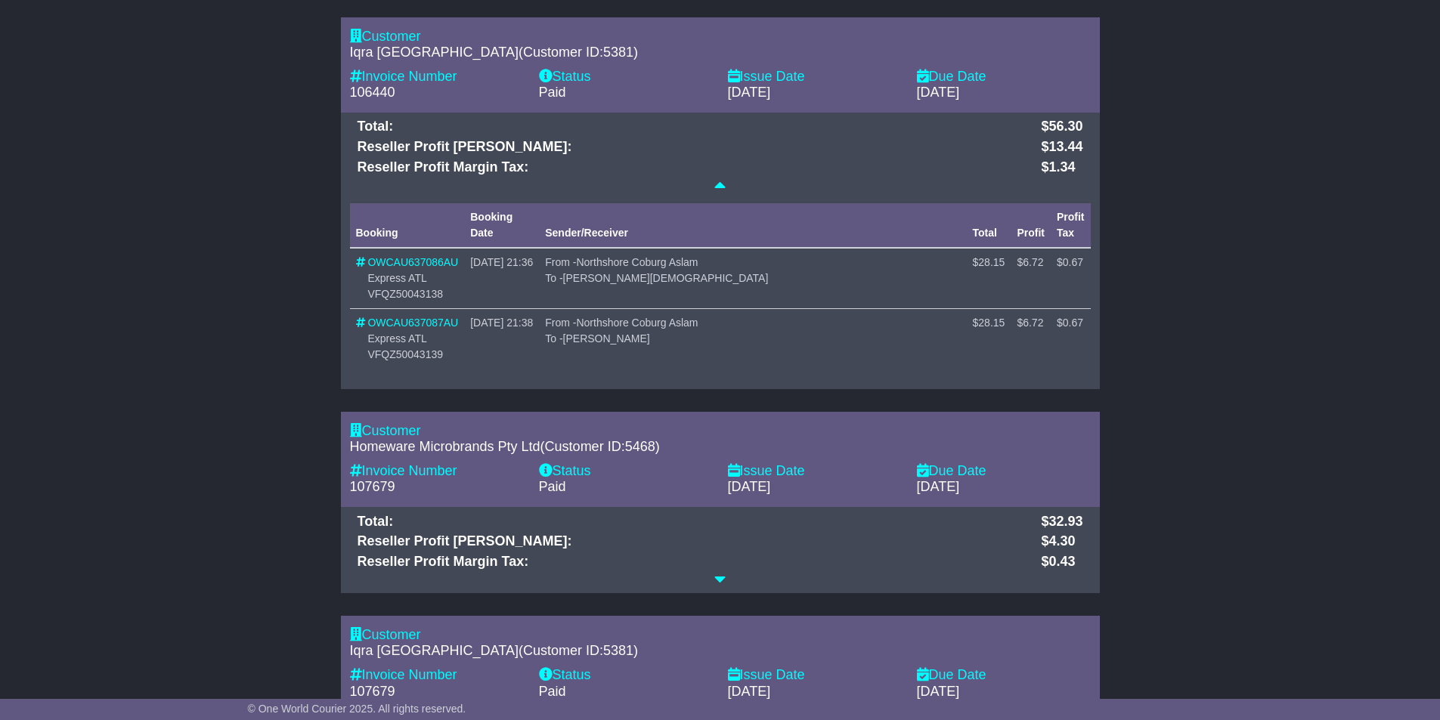
scroll to position [371, 0]
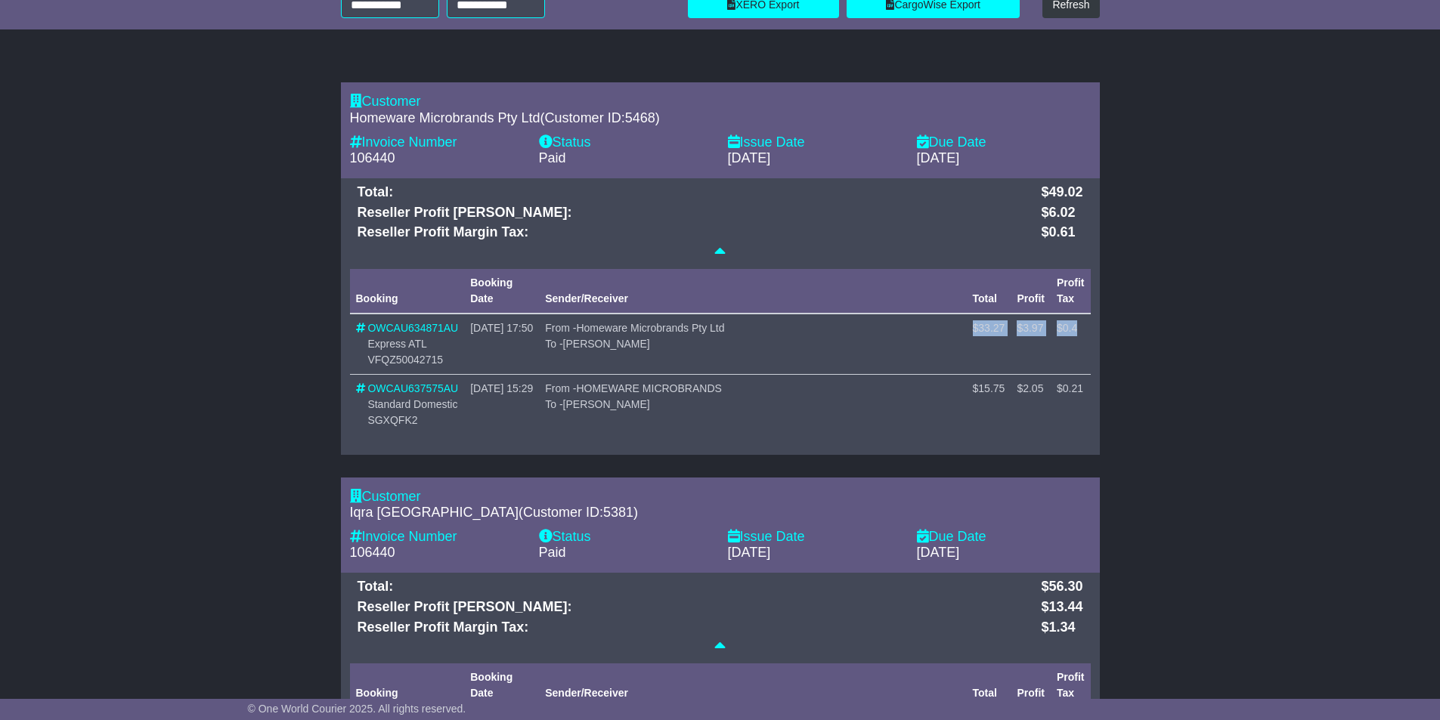
drag, startPoint x: 1084, startPoint y: 328, endPoint x: 976, endPoint y: 326, distance: 107.3
click at [976, 326] on tr "OWCAU634871AU Express ATL VFQZ50042715 17 Aug 2025 17:50 From - Homeware Microb…" at bounding box center [720, 344] width 741 height 61
copy tr "$ 33.27 $ 3.97 $ 0.4"
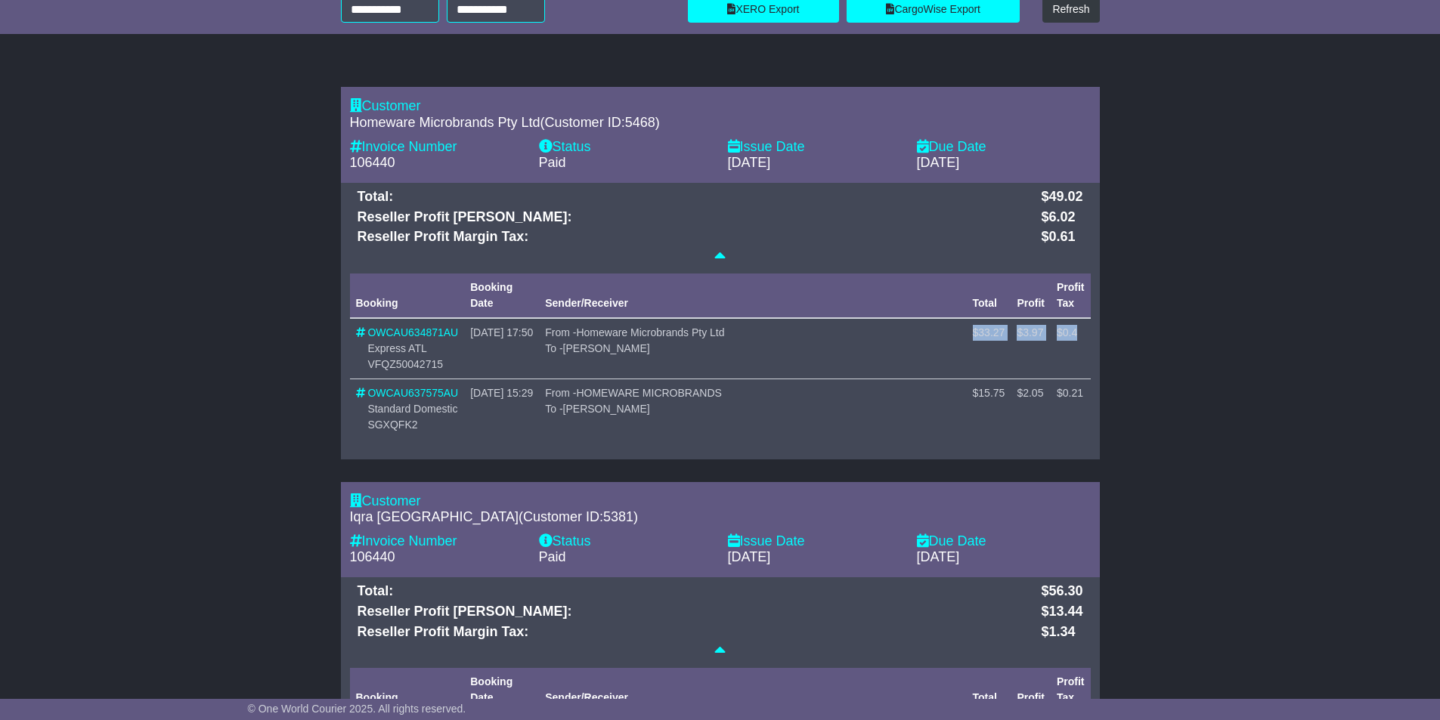
scroll to position [0, 0]
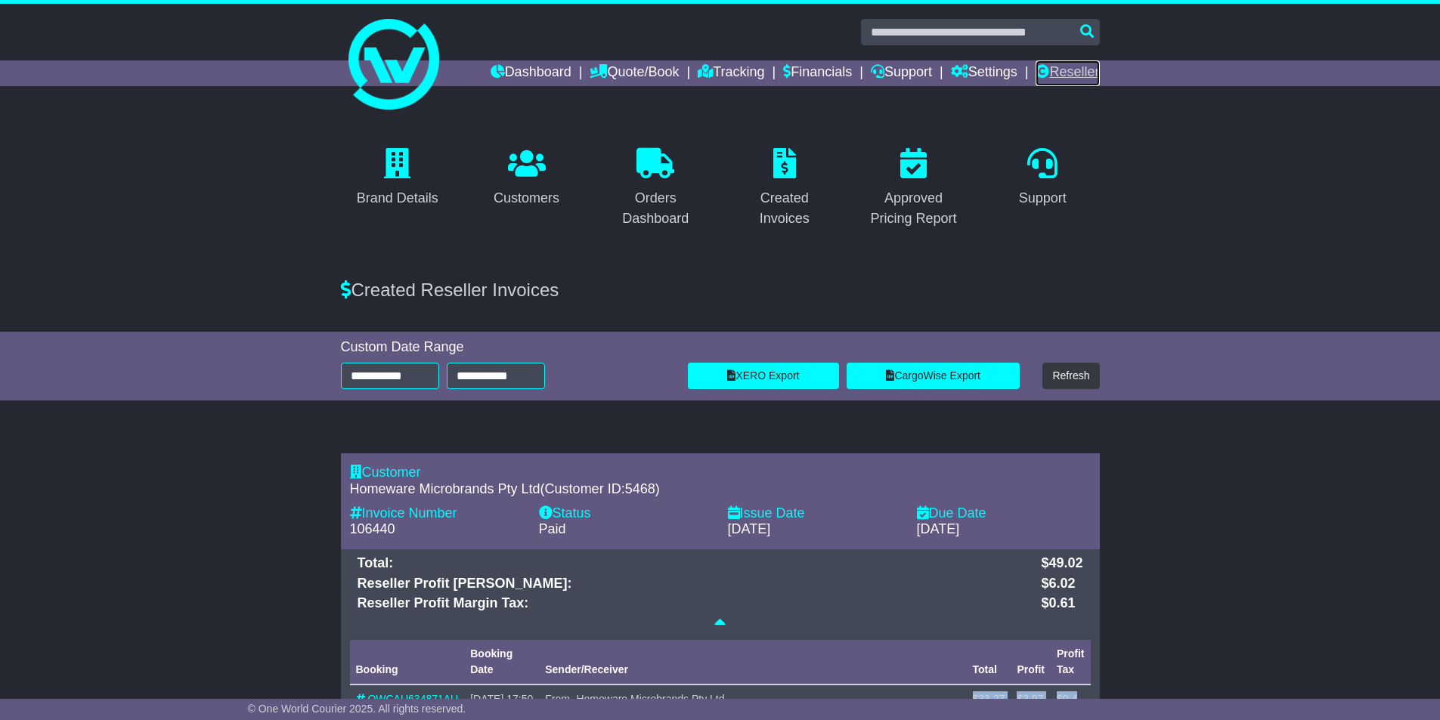
click at [1062, 73] on link "Reseller" at bounding box center [1066, 73] width 63 height 26
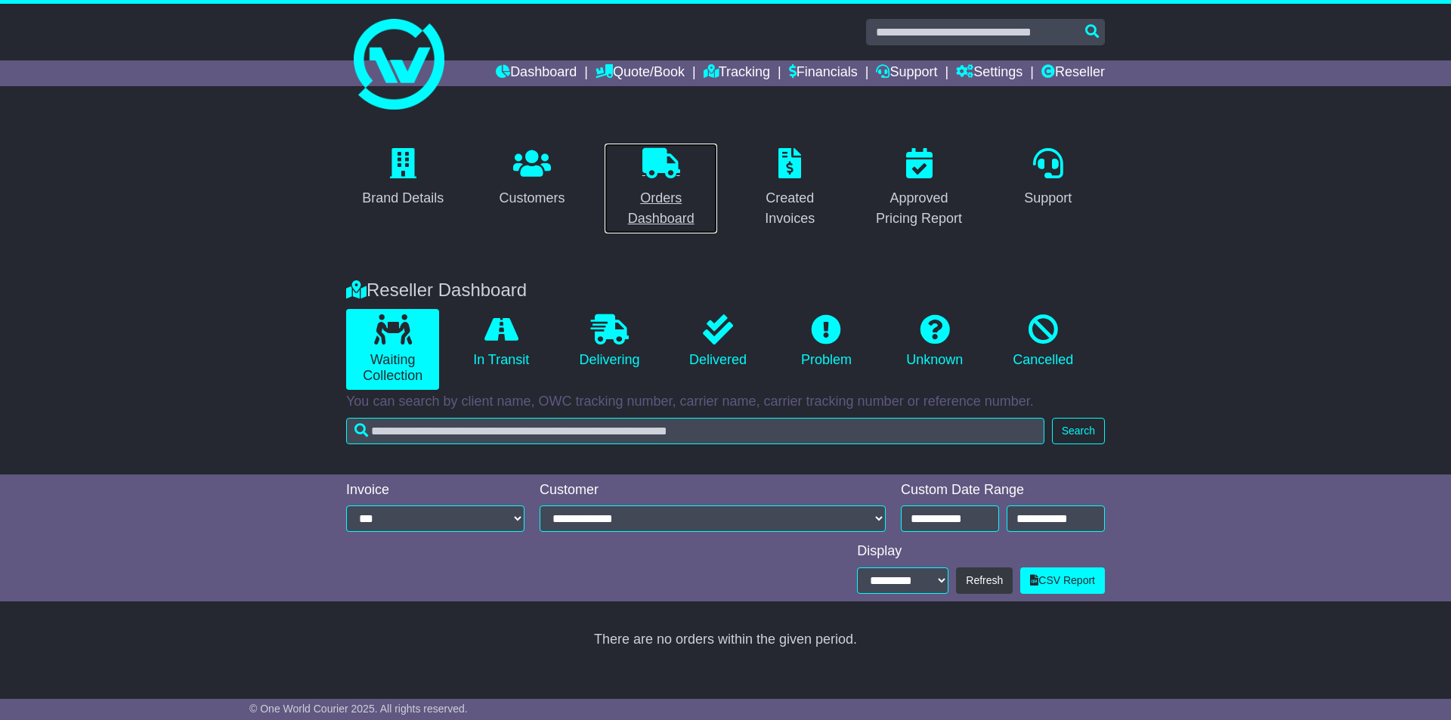
click at [659, 179] on p at bounding box center [661, 164] width 94 height 32
click at [603, 333] on icon at bounding box center [610, 329] width 38 height 30
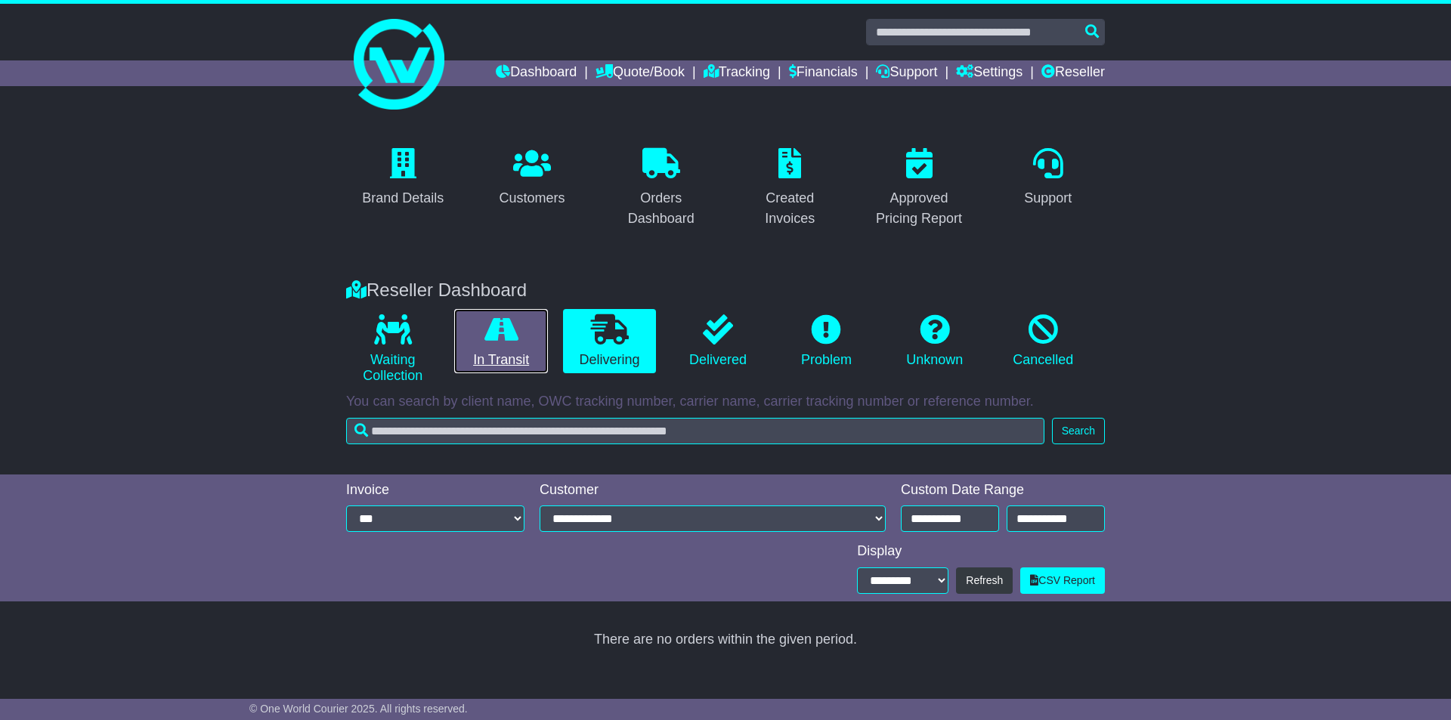
click at [490, 334] on icon at bounding box center [501, 329] width 34 height 30
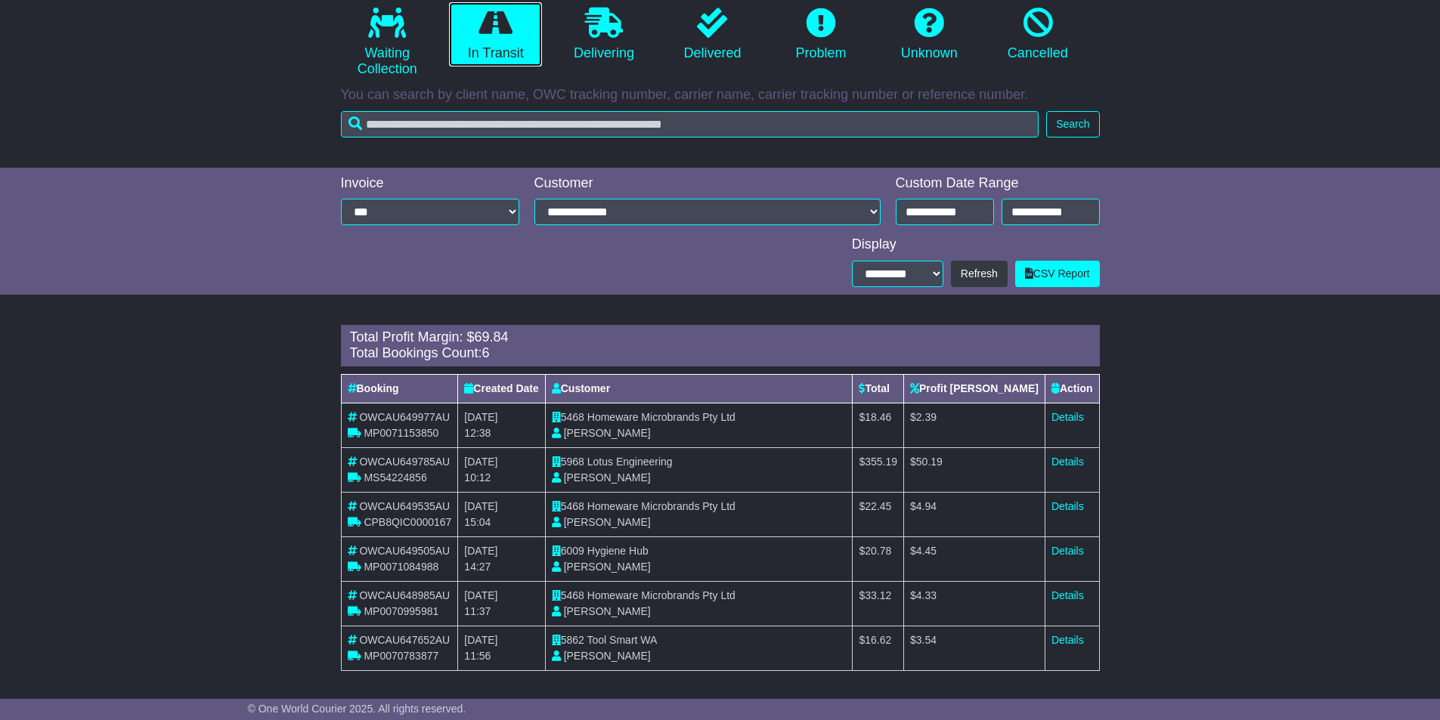
scroll to position [311, 0]
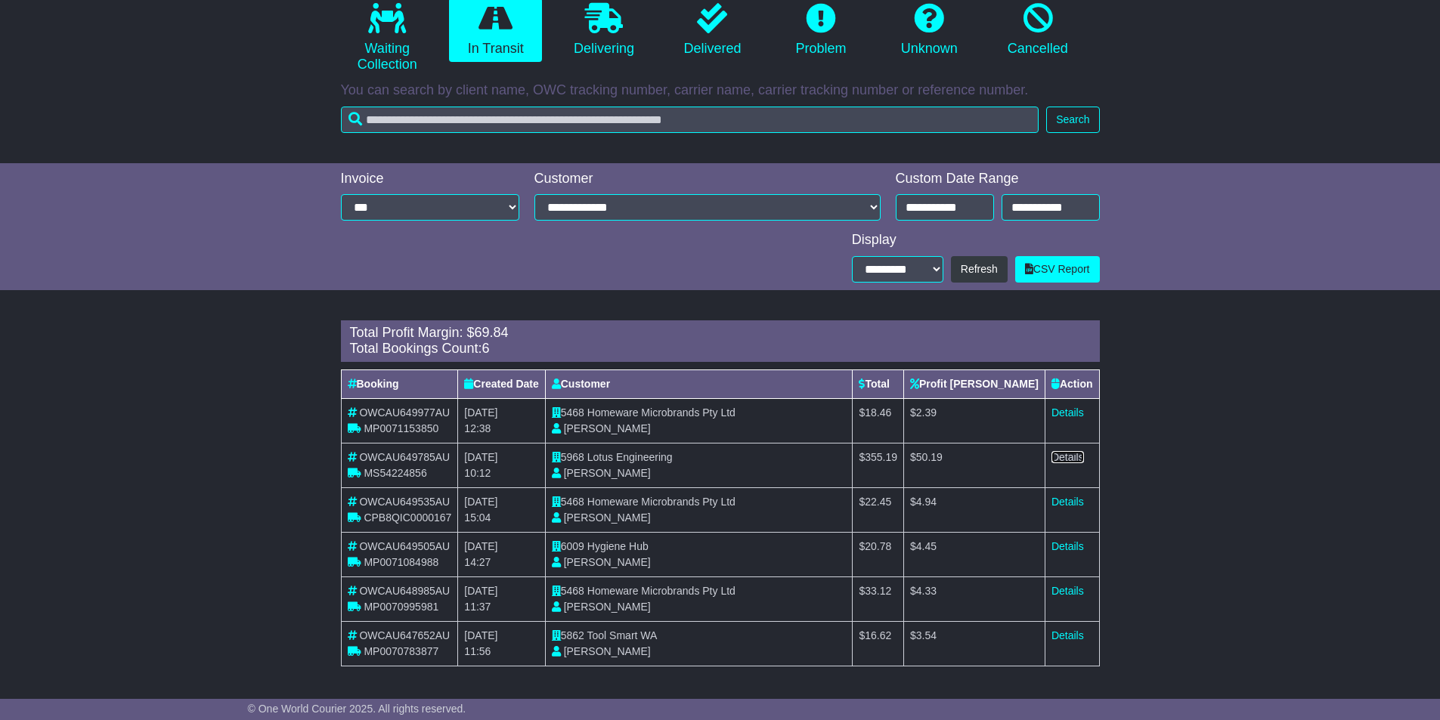
click at [1063, 459] on link "Details" at bounding box center [1067, 457] width 32 height 12
click at [1230, 450] on div "Loading... There are no orders within the given period. Total Profit Margin: $ …" at bounding box center [720, 501] width 1440 height 377
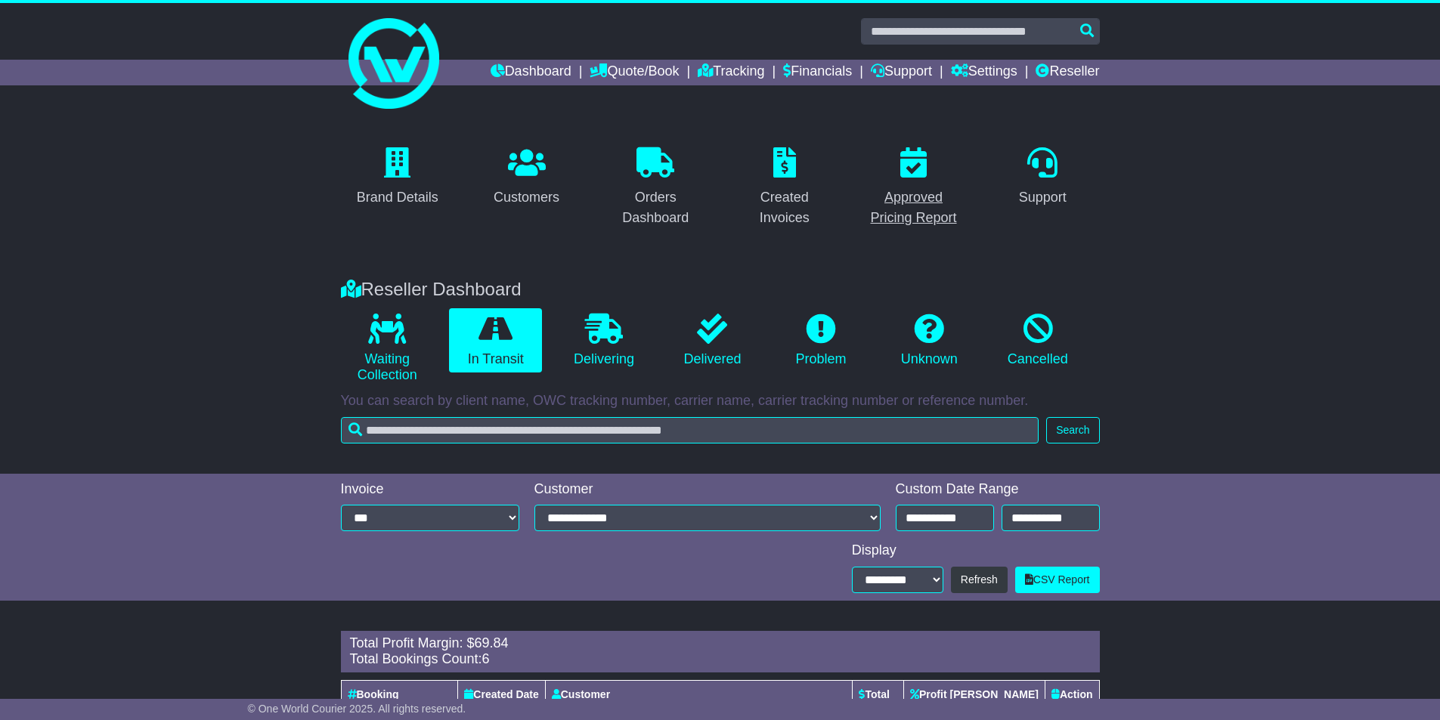
scroll to position [0, 0]
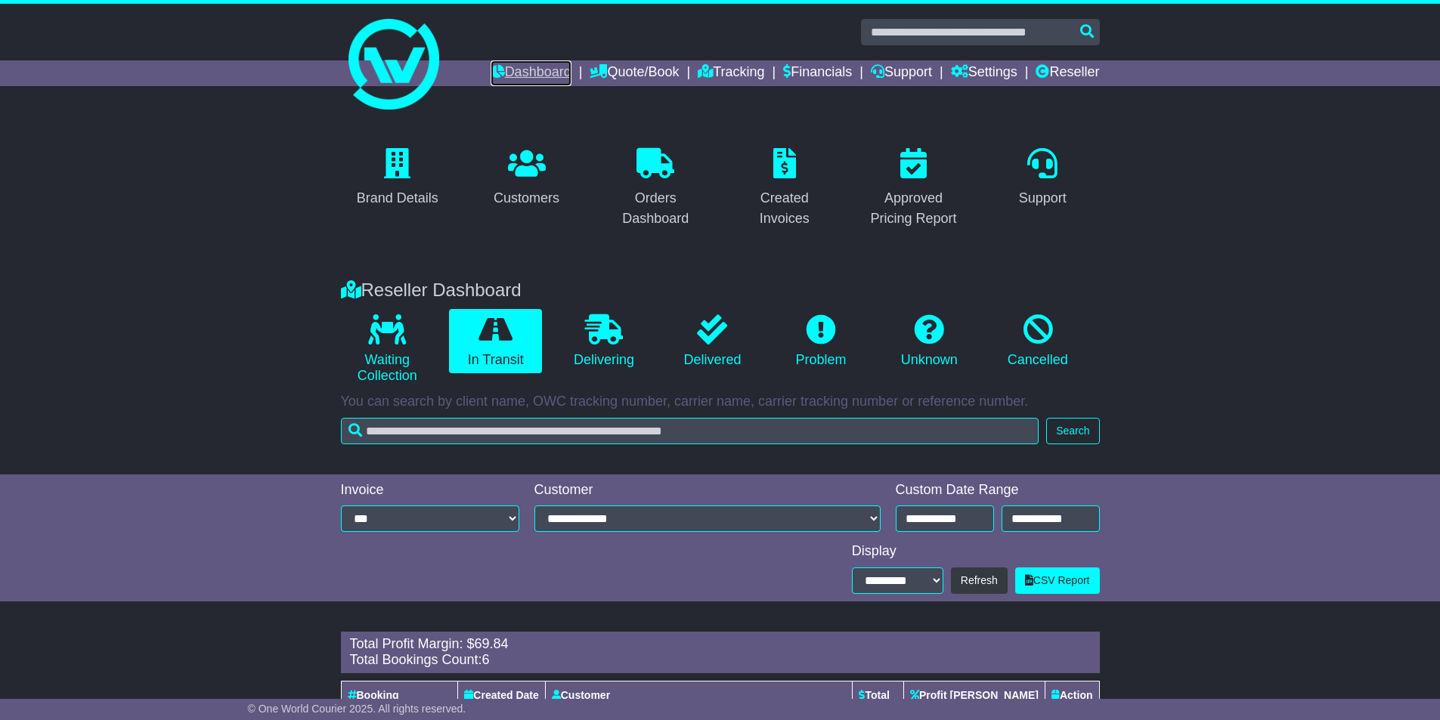
click at [506, 71] on link "Dashboard" at bounding box center [530, 73] width 81 height 26
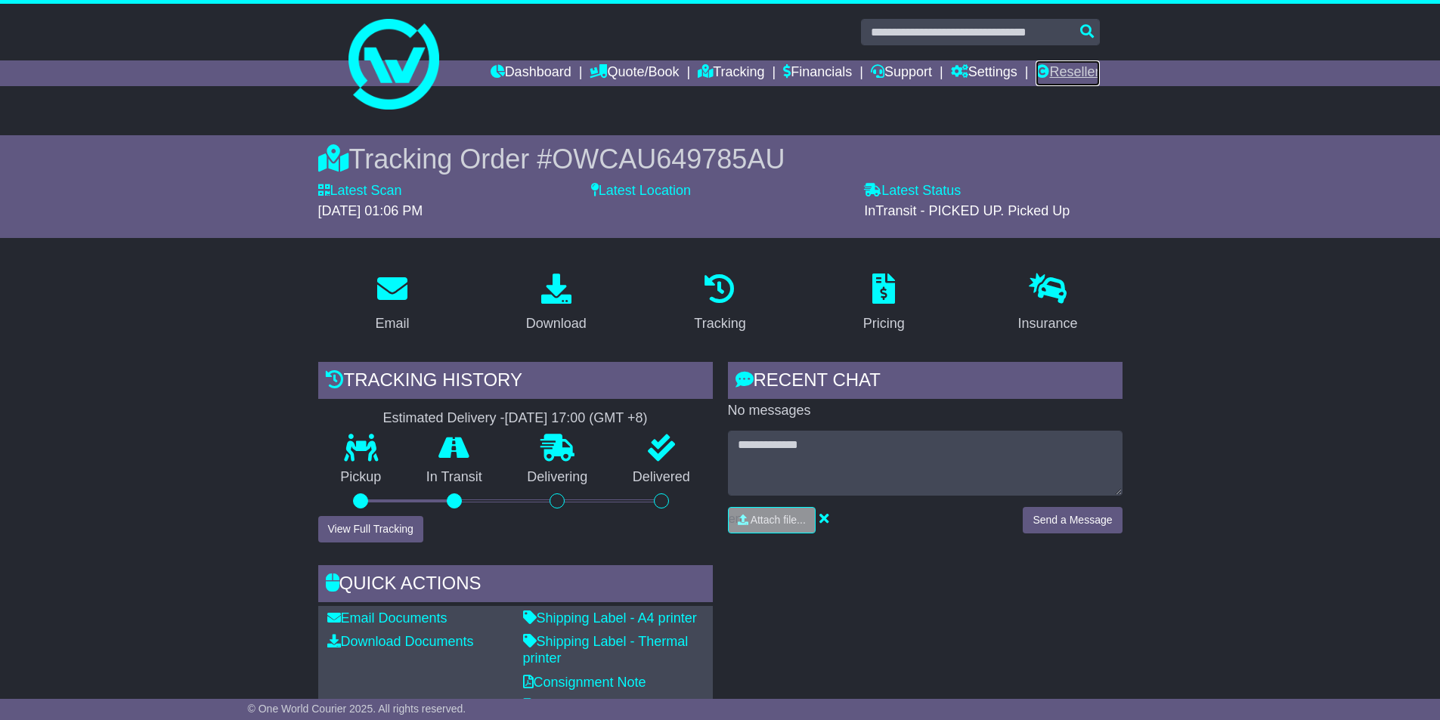
click at [1066, 73] on link "Reseller" at bounding box center [1066, 73] width 63 height 26
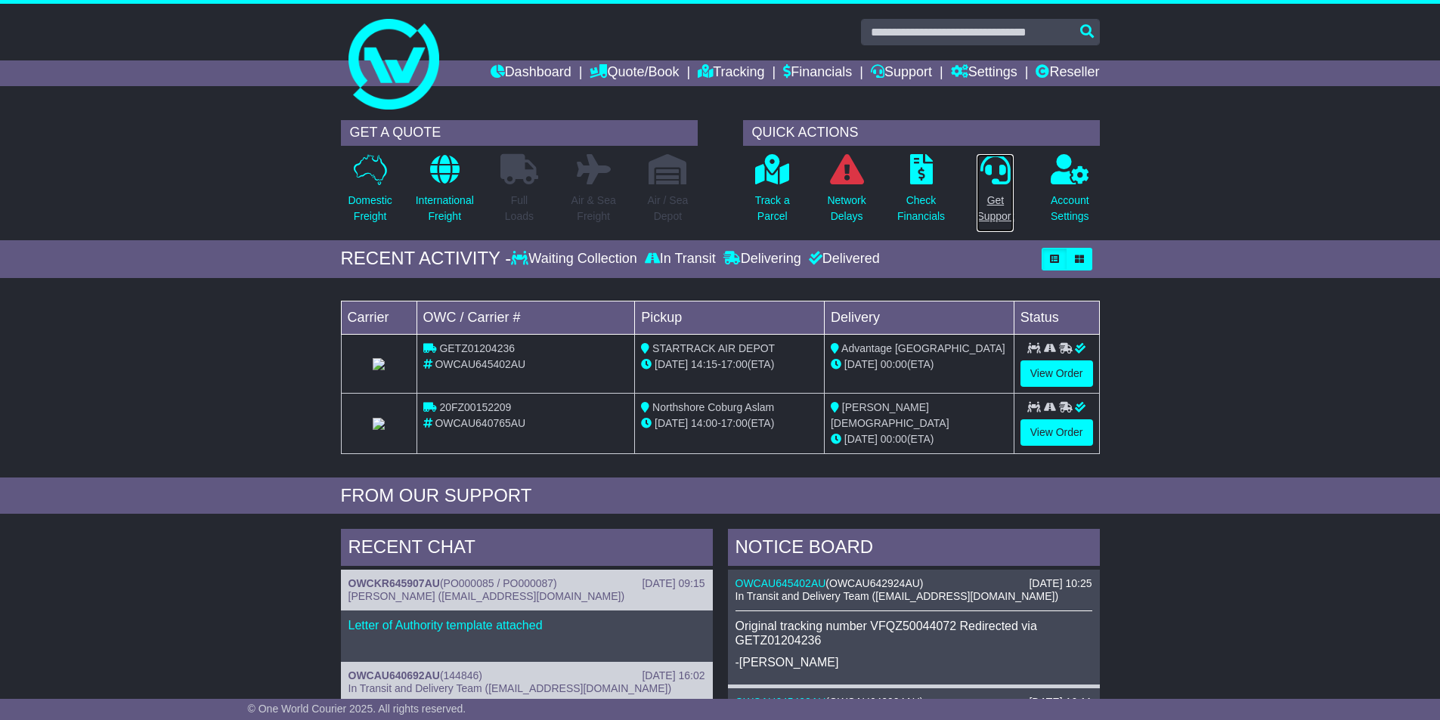
click at [976, 180] on p at bounding box center [994, 169] width 37 height 31
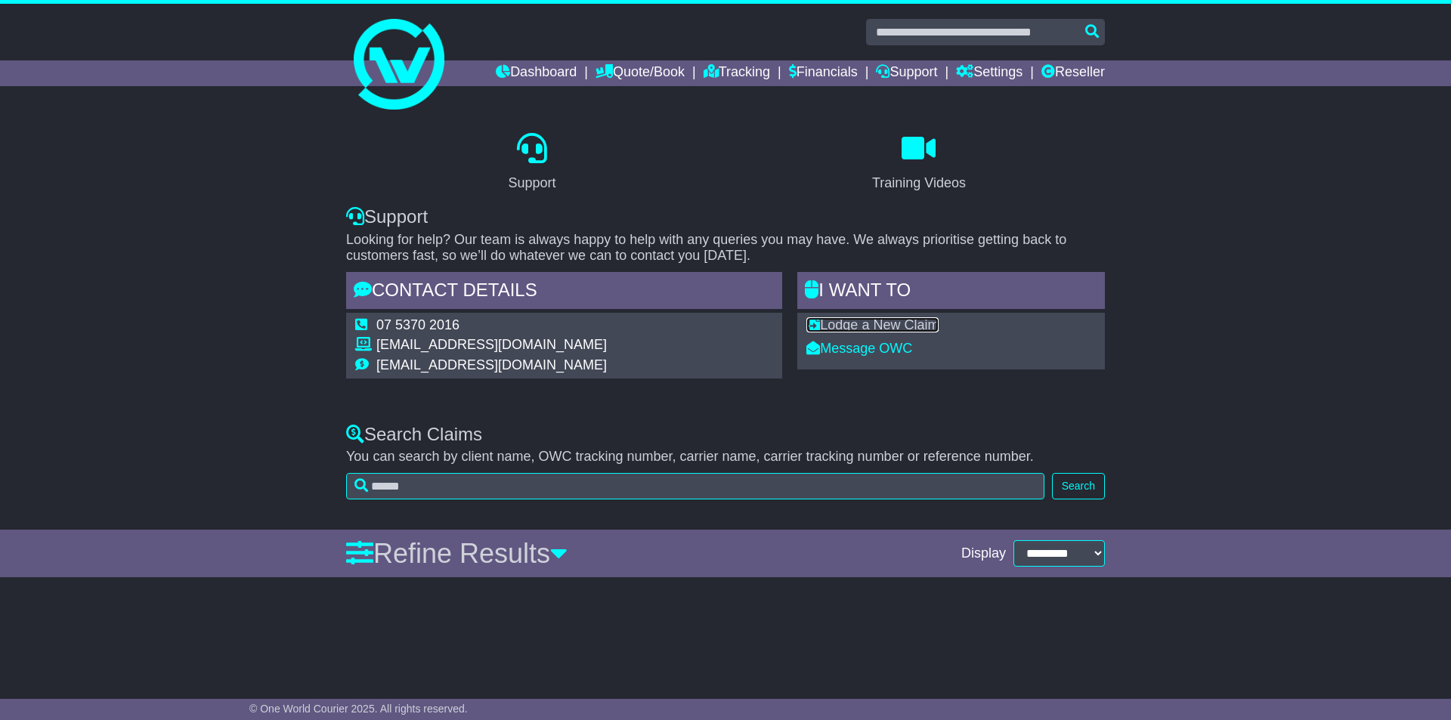
click at [910, 325] on link "Lodge a New Claim" at bounding box center [872, 324] width 132 height 15
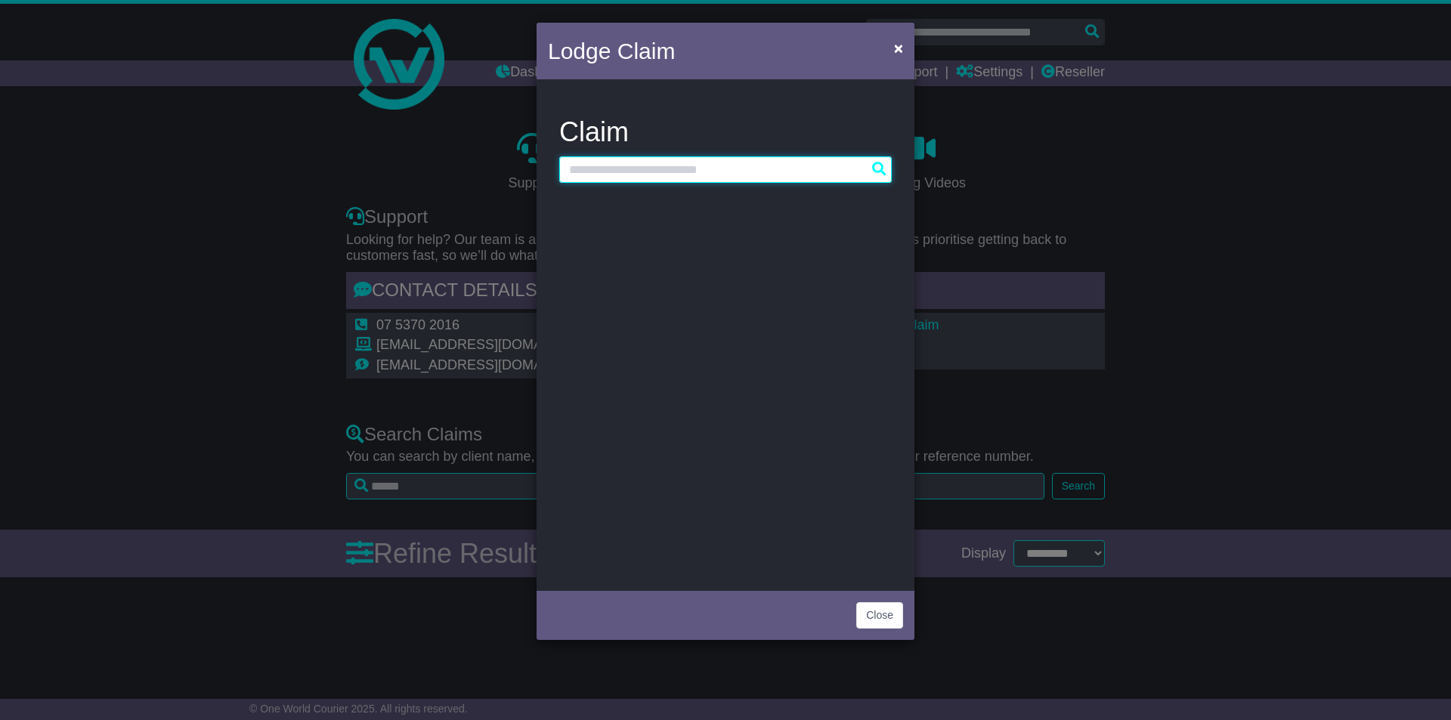
click at [753, 178] on input "text" at bounding box center [725, 169] width 333 height 26
click at [899, 46] on span "×" at bounding box center [898, 47] width 9 height 17
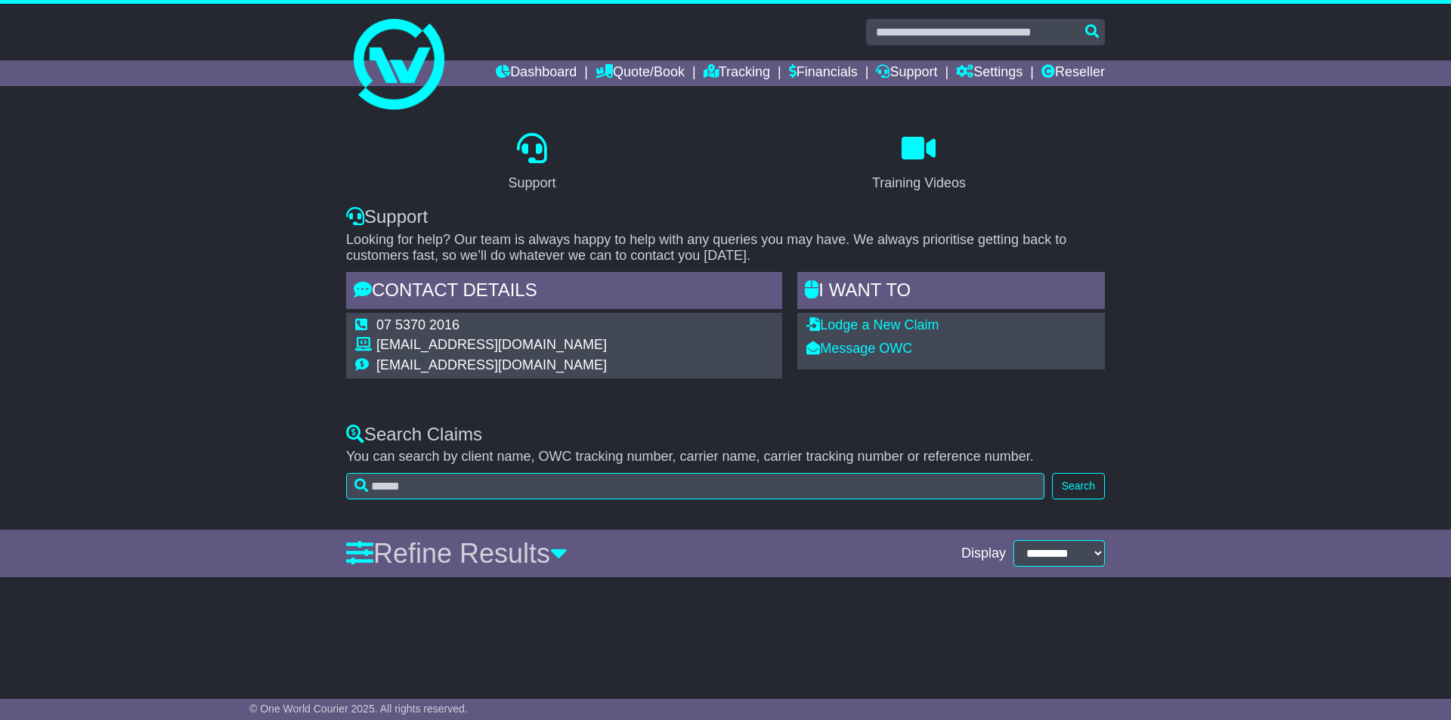
click at [912, 286] on div "I WANT to" at bounding box center [951, 292] width 308 height 41
drag, startPoint x: 821, startPoint y: 285, endPoint x: 780, endPoint y: 286, distance: 40.8
click at [780, 286] on div "Contact Details 07 5370 2016 support@oneworldcourier.com.au accounts@oneworldco…" at bounding box center [726, 325] width 774 height 107
click at [895, 283] on div "I WANT to" at bounding box center [951, 292] width 308 height 41
drag, startPoint x: 927, startPoint y: 284, endPoint x: 820, endPoint y: 290, distance: 106.7
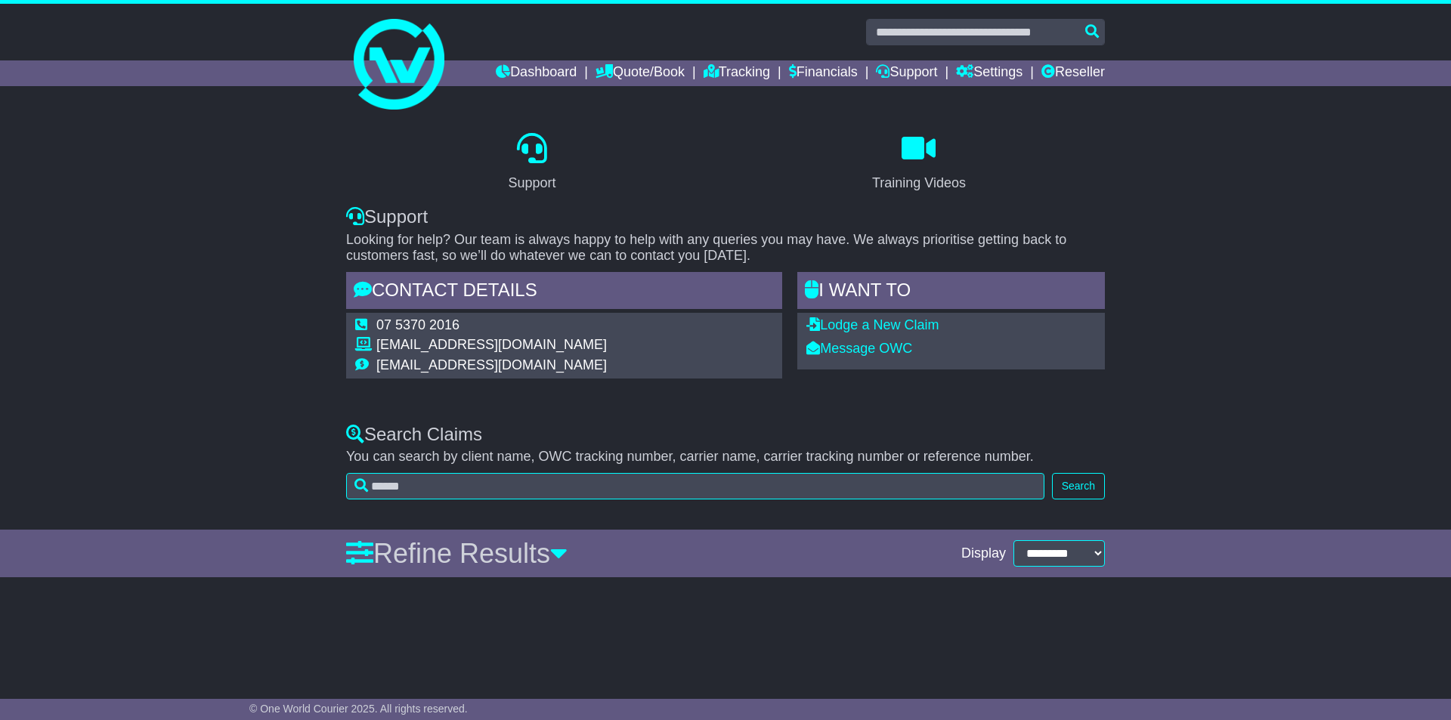
click at [820, 290] on div "I WANT to" at bounding box center [951, 292] width 308 height 41
click at [847, 292] on div "I WANT to" at bounding box center [951, 292] width 308 height 41
drag, startPoint x: 940, startPoint y: 286, endPoint x: 818, endPoint y: 286, distance: 122.4
click at [818, 286] on div "I WANT to" at bounding box center [951, 292] width 308 height 41
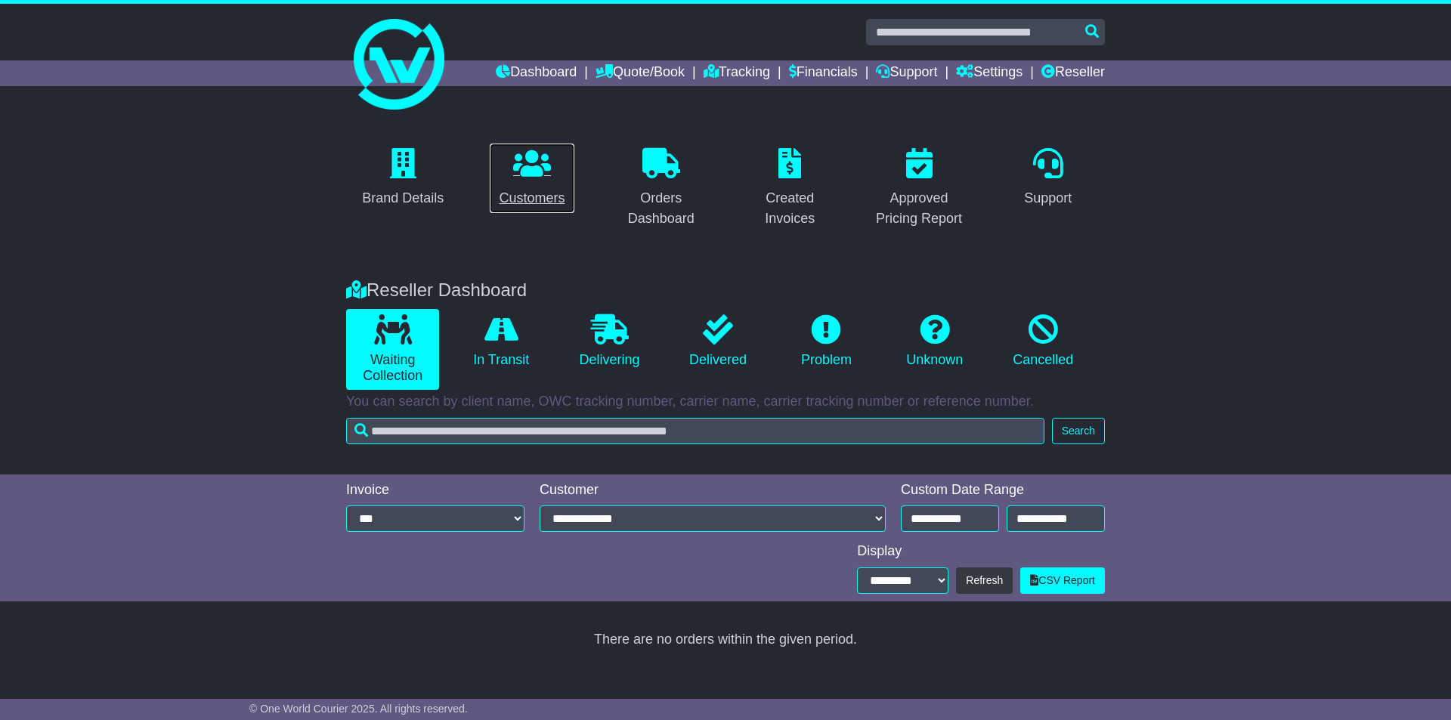
click at [531, 184] on link "Customers" at bounding box center [531, 178] width 85 height 71
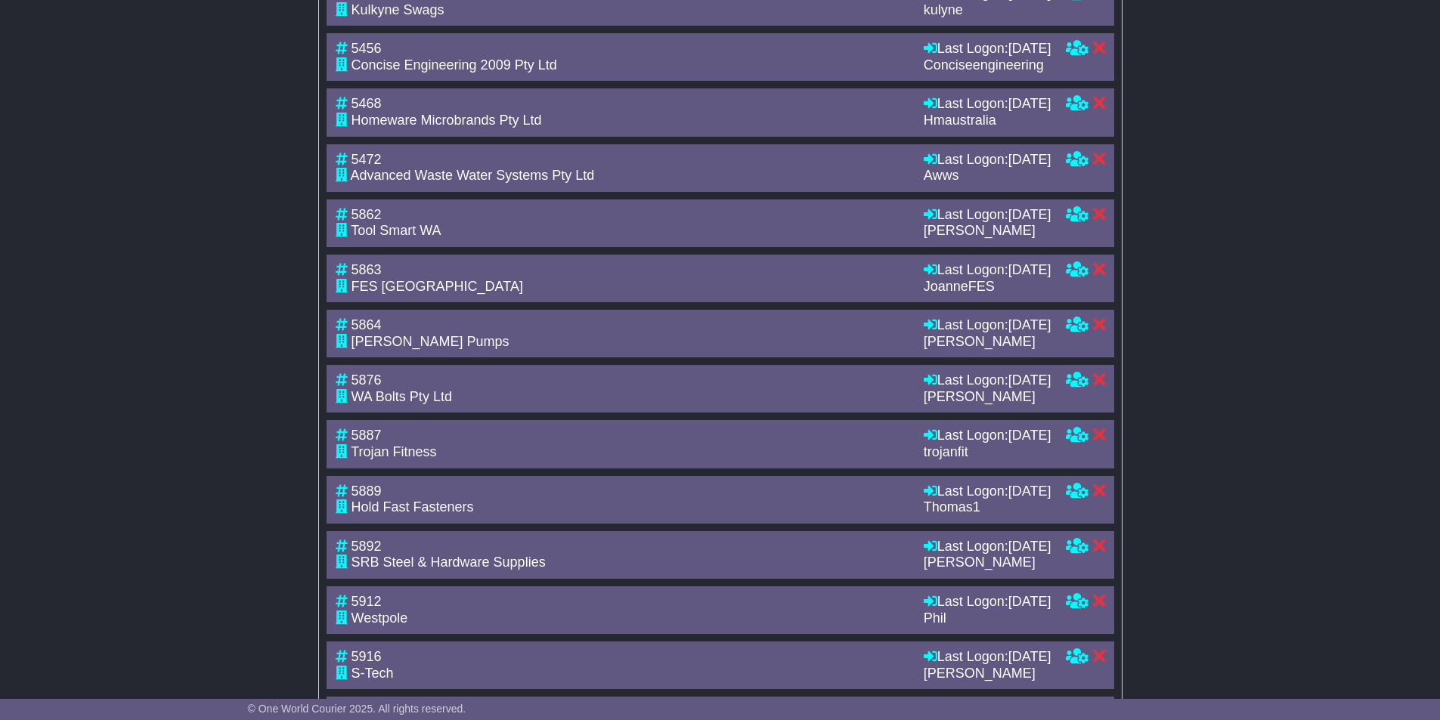
scroll to position [938, 0]
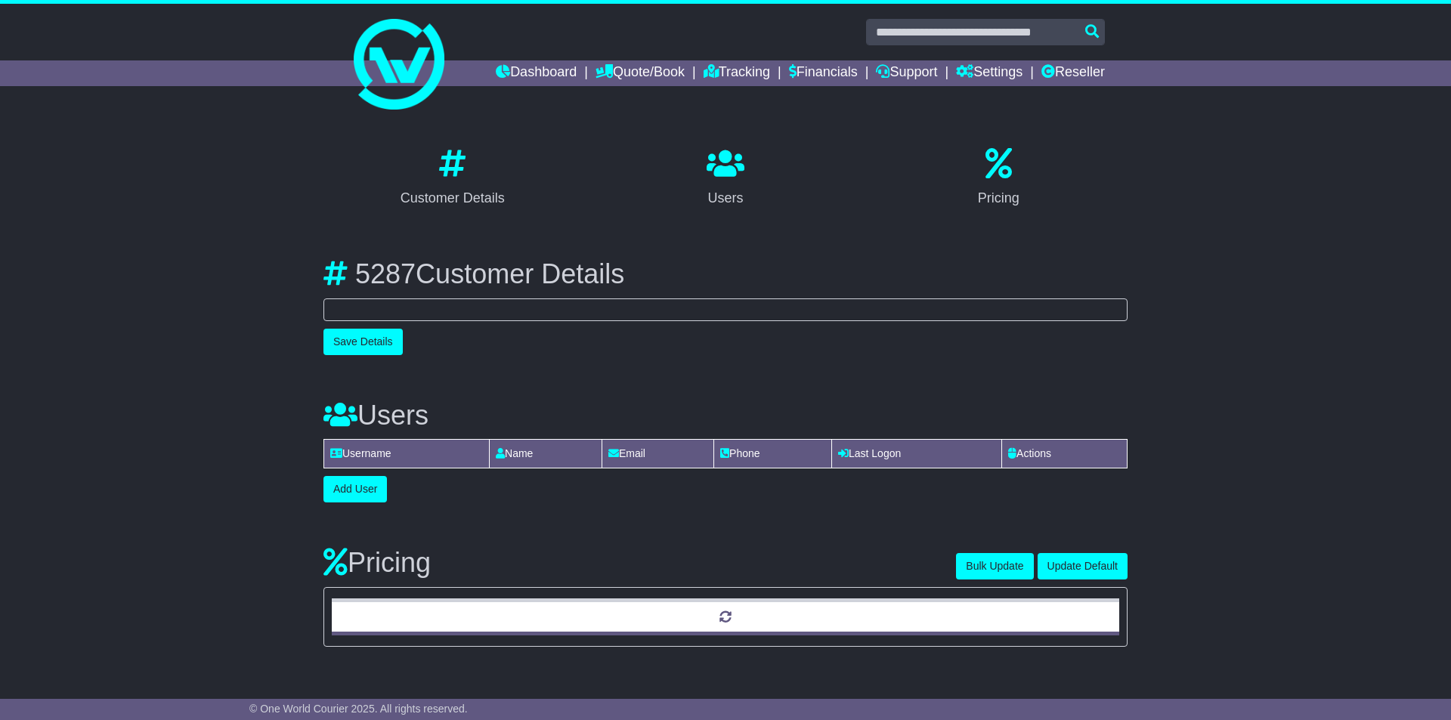
select select "**********"
select select "**"
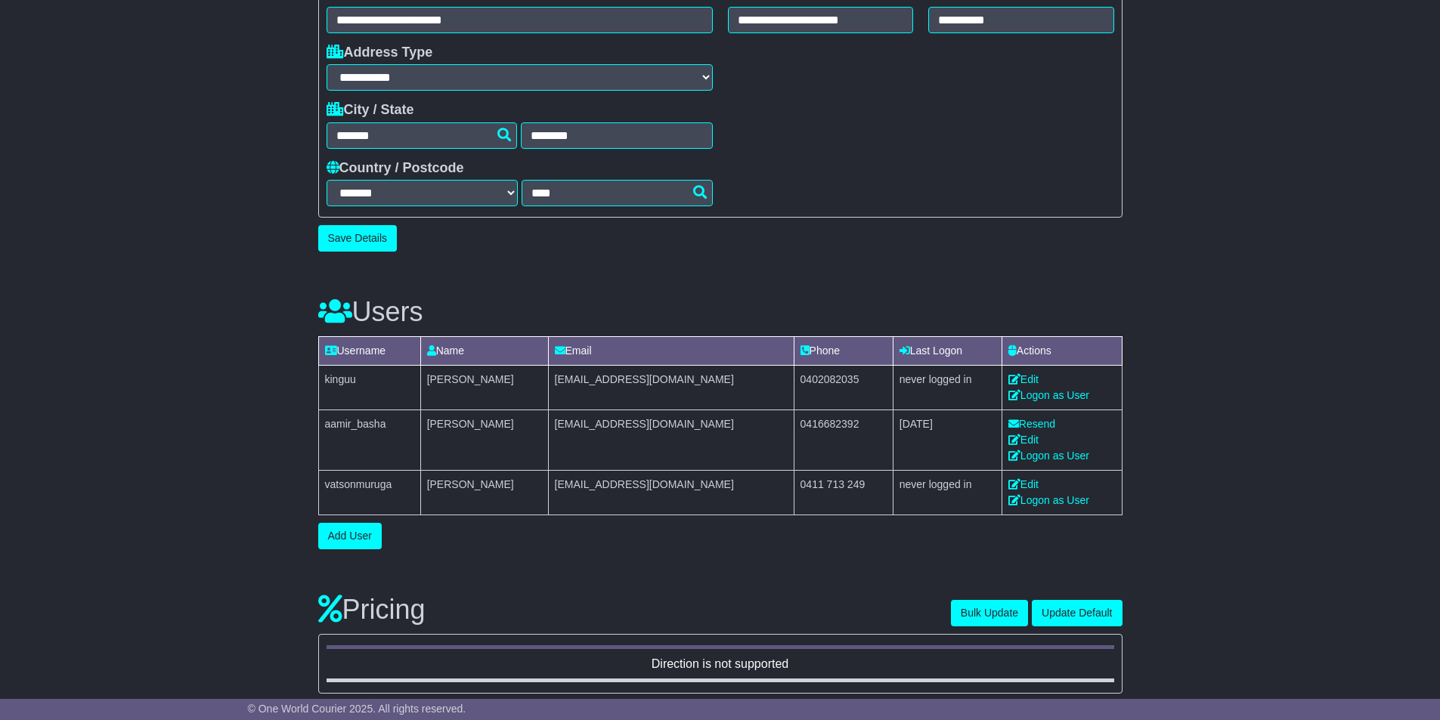
scroll to position [556, 0]
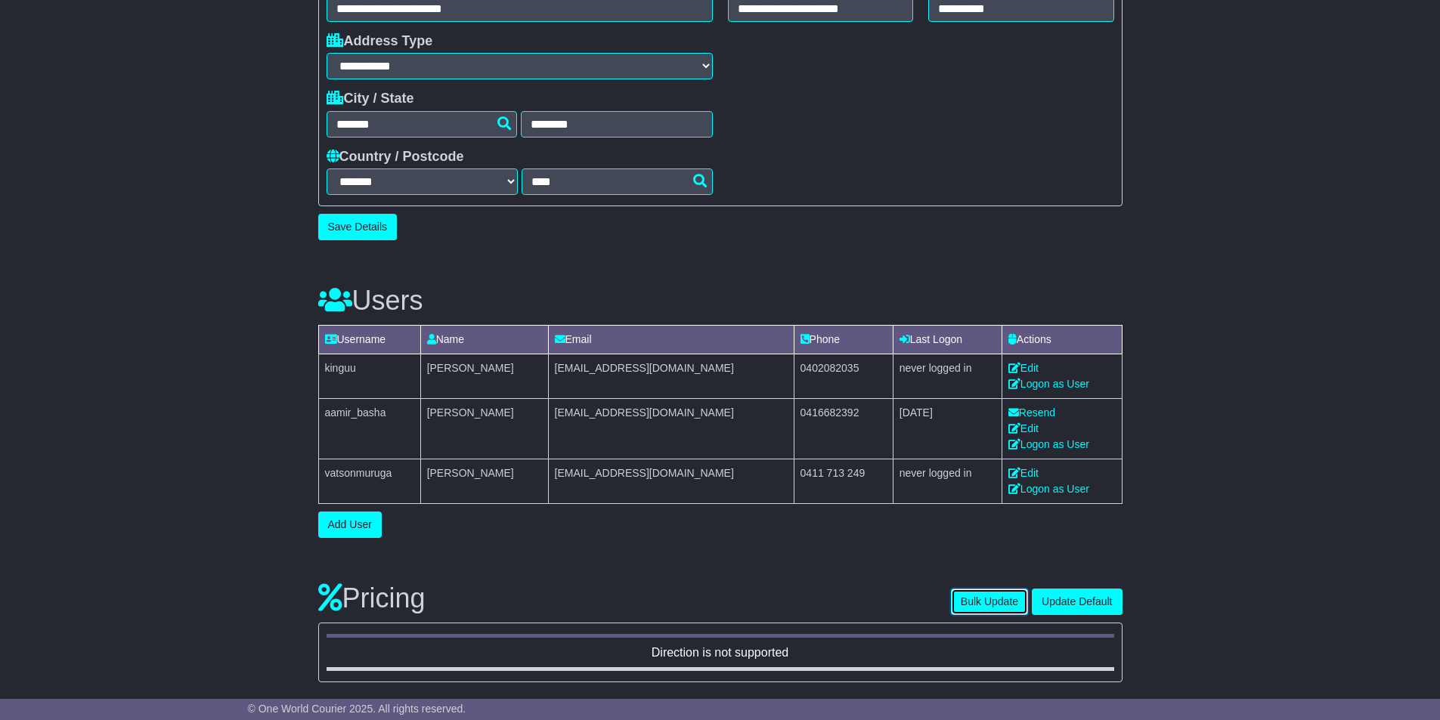
click at [995, 595] on button "Bulk Update" at bounding box center [989, 602] width 77 height 26
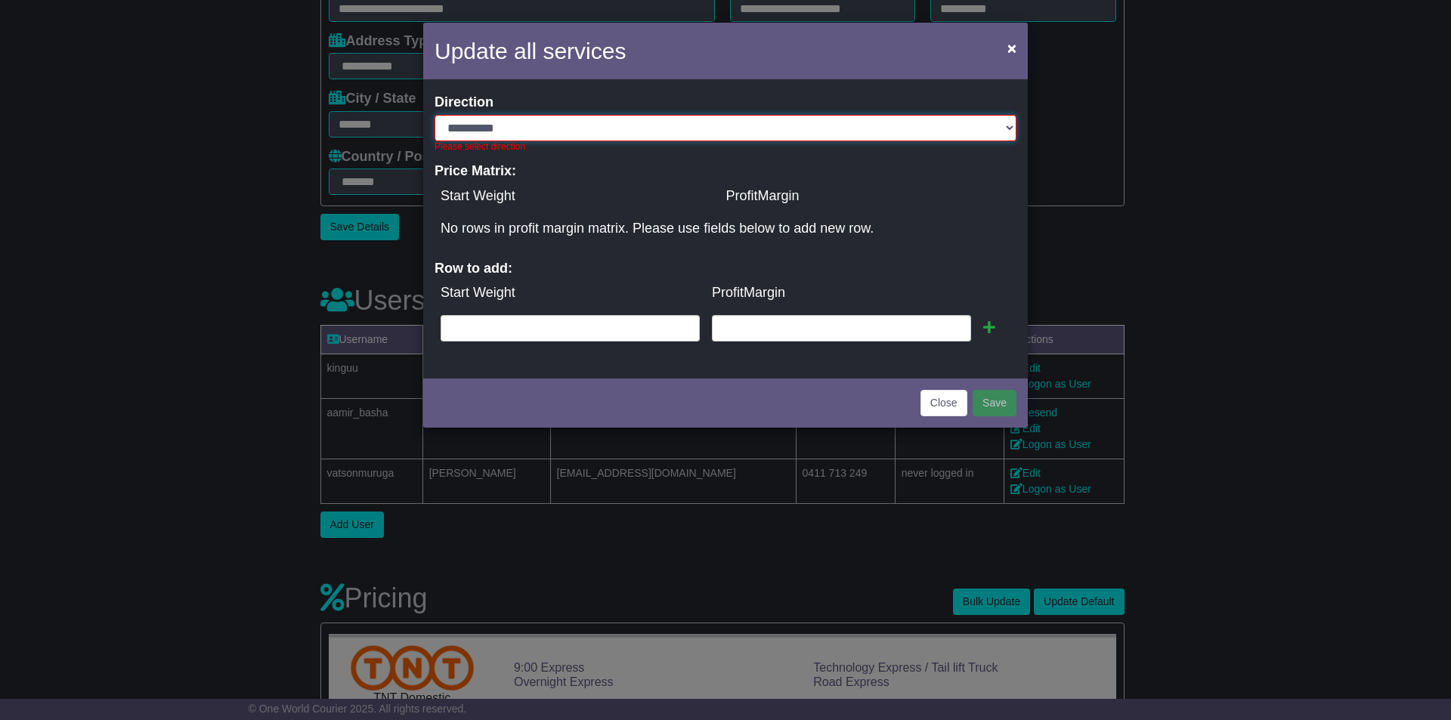
click at [539, 116] on select "**********" at bounding box center [726, 128] width 582 height 26
select select "*"
click at [435, 115] on select "**********" at bounding box center [726, 128] width 582 height 26
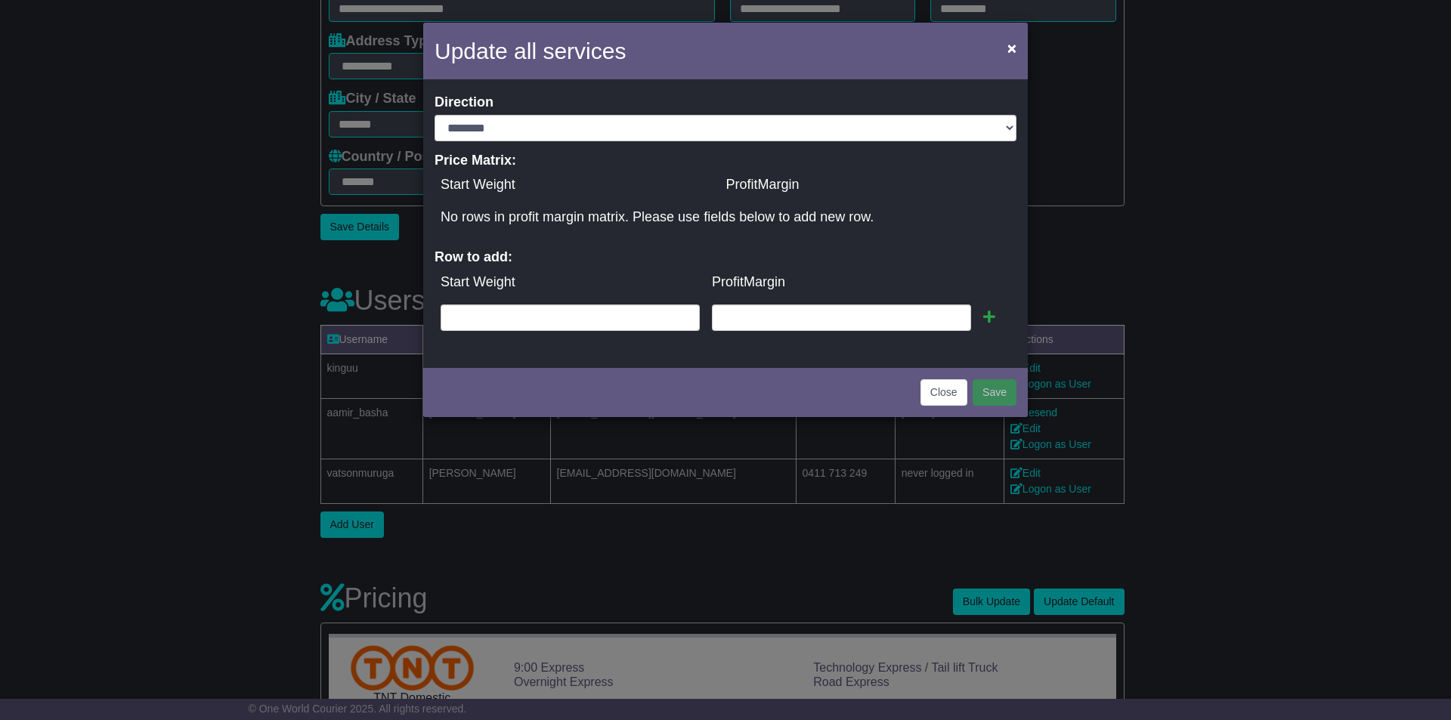
click at [526, 279] on td "Start Weight" at bounding box center [570, 282] width 271 height 32
click at [555, 333] on td "kg" at bounding box center [570, 318] width 271 height 39
click at [593, 323] on input "text" at bounding box center [570, 318] width 259 height 26
type input "*"
click at [854, 317] on input "text" at bounding box center [841, 318] width 259 height 26
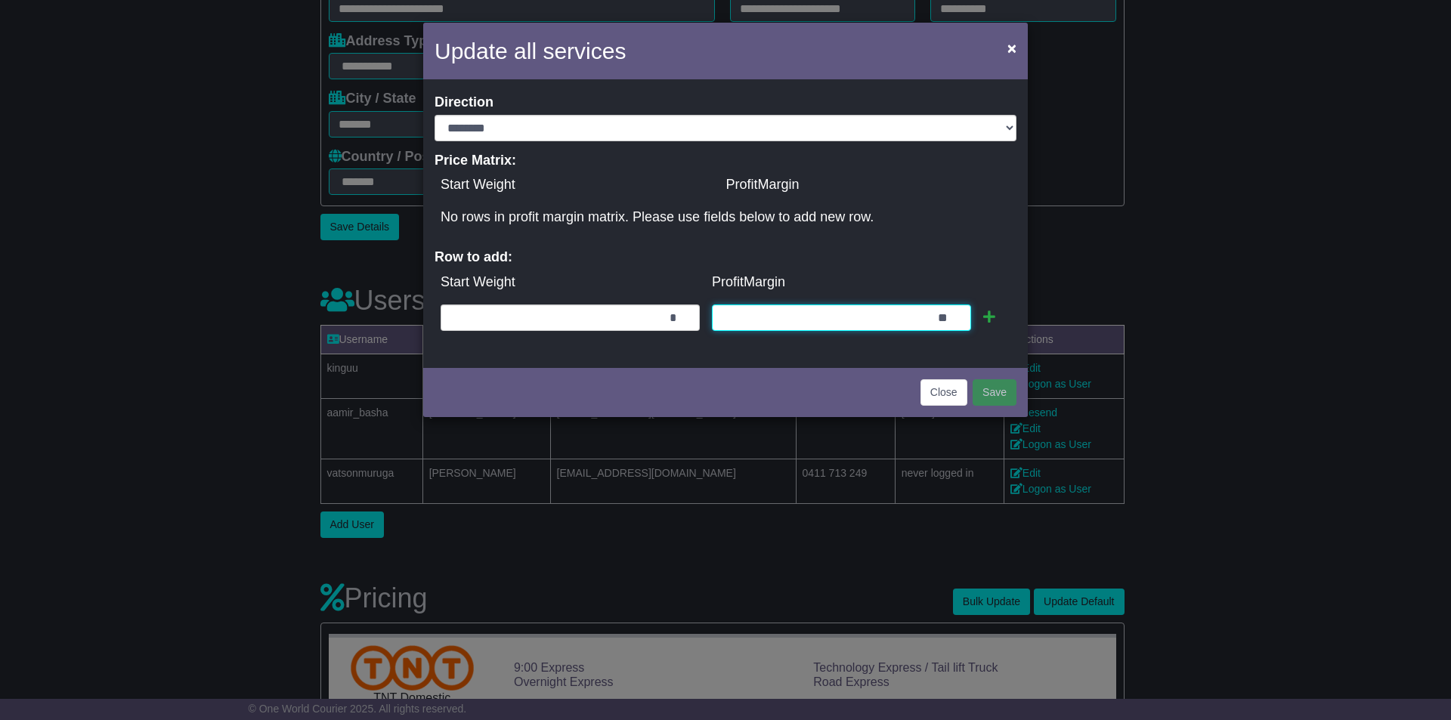
type input "*"
type input "**"
click at [995, 317] on icon at bounding box center [989, 317] width 12 height 14
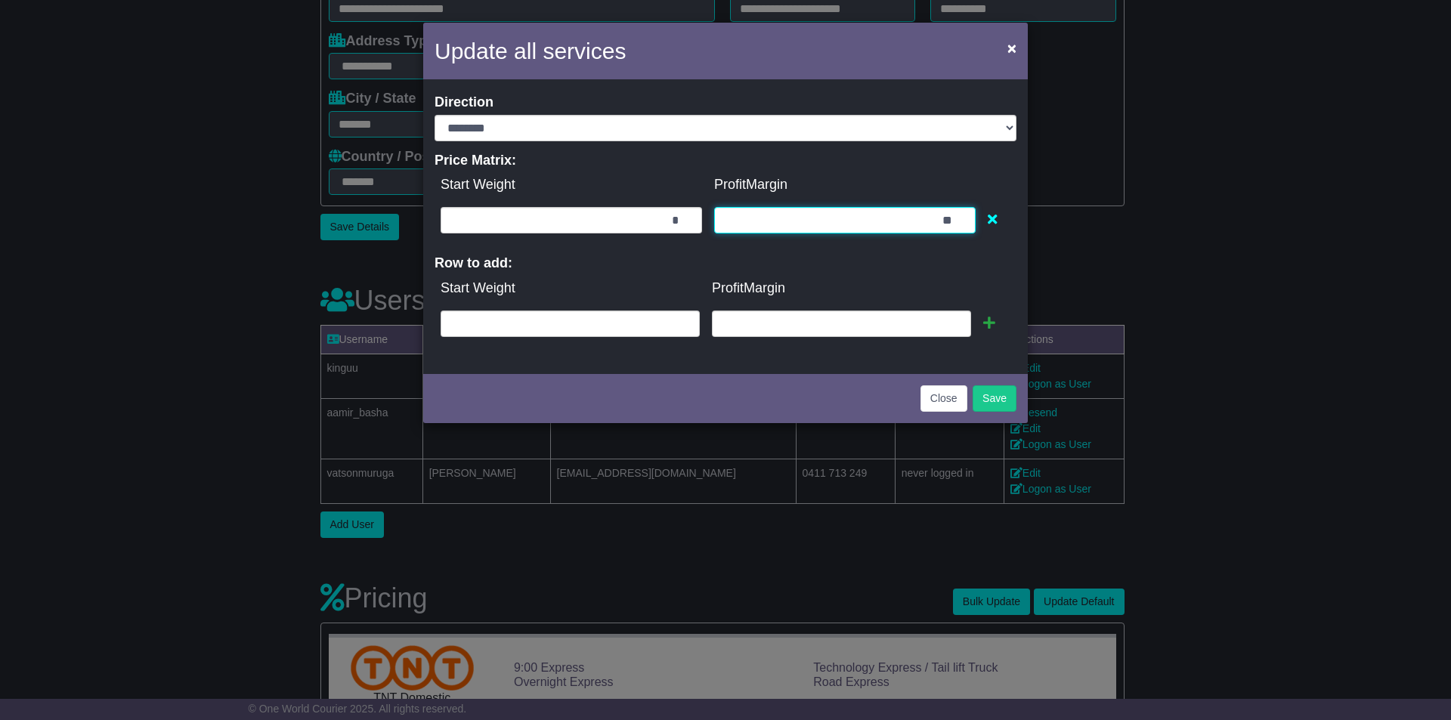
drag, startPoint x: 939, startPoint y: 222, endPoint x: 907, endPoint y: 214, distance: 32.8
click at [908, 215] on input "**" at bounding box center [844, 220] width 261 height 26
type input "**"
click at [916, 273] on td "ProfitMargin" at bounding box center [841, 288] width 271 height 32
click at [994, 395] on button "Save" at bounding box center [995, 398] width 44 height 26
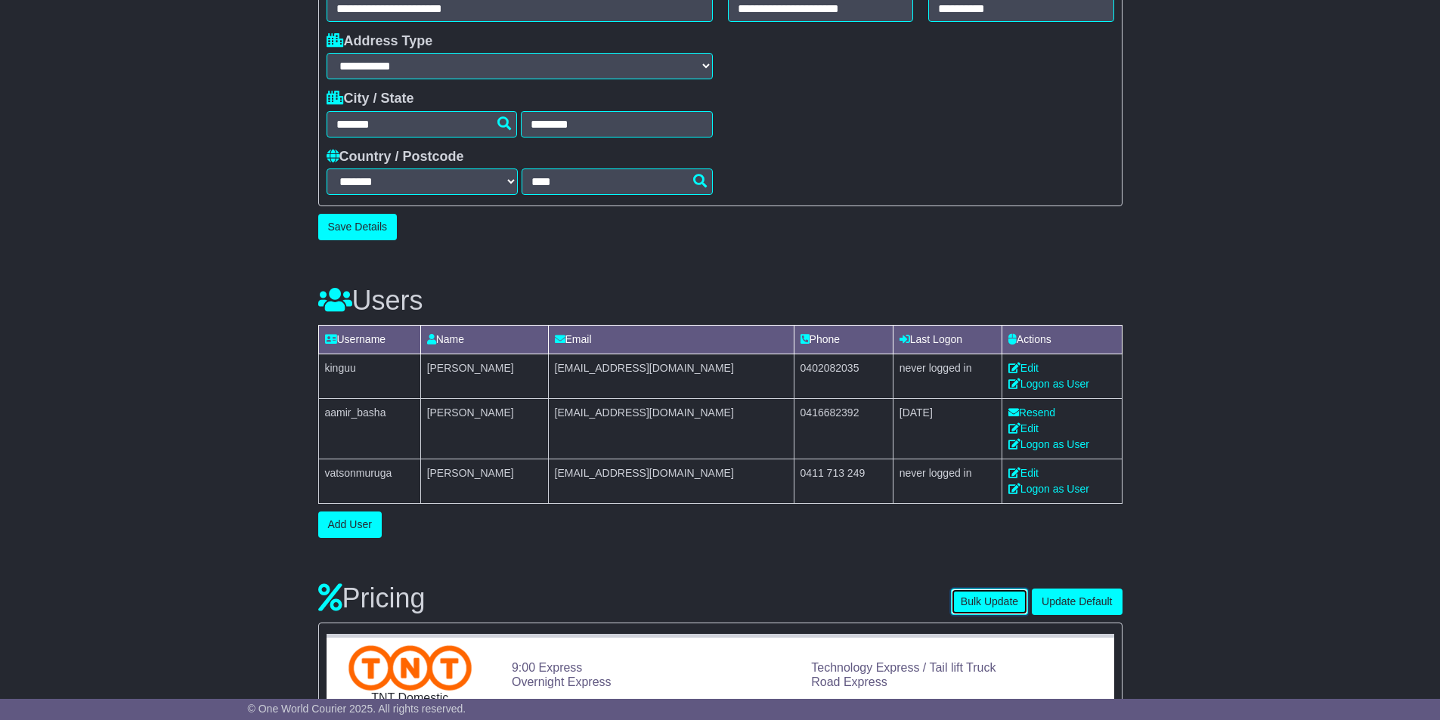
click at [973, 596] on button "Bulk Update" at bounding box center [989, 602] width 77 height 26
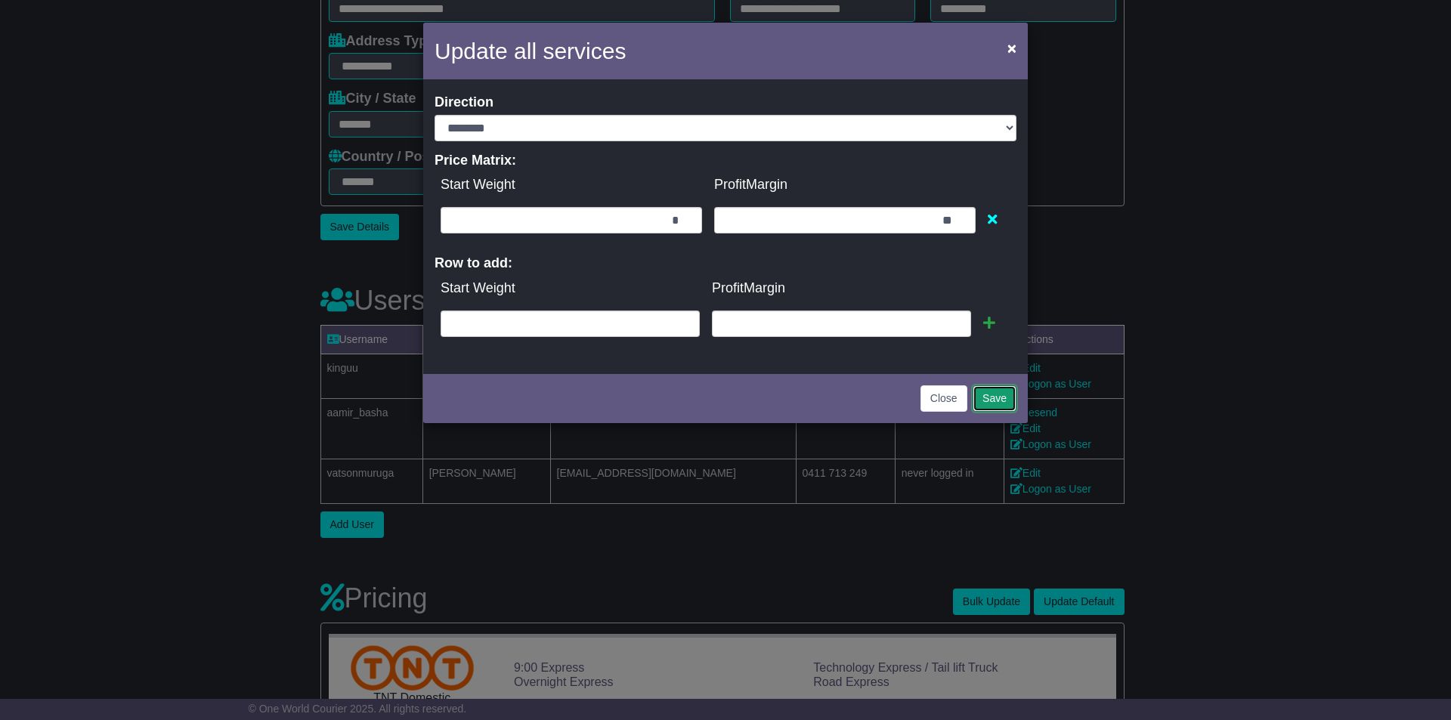
click at [989, 402] on button "Save" at bounding box center [995, 398] width 44 height 26
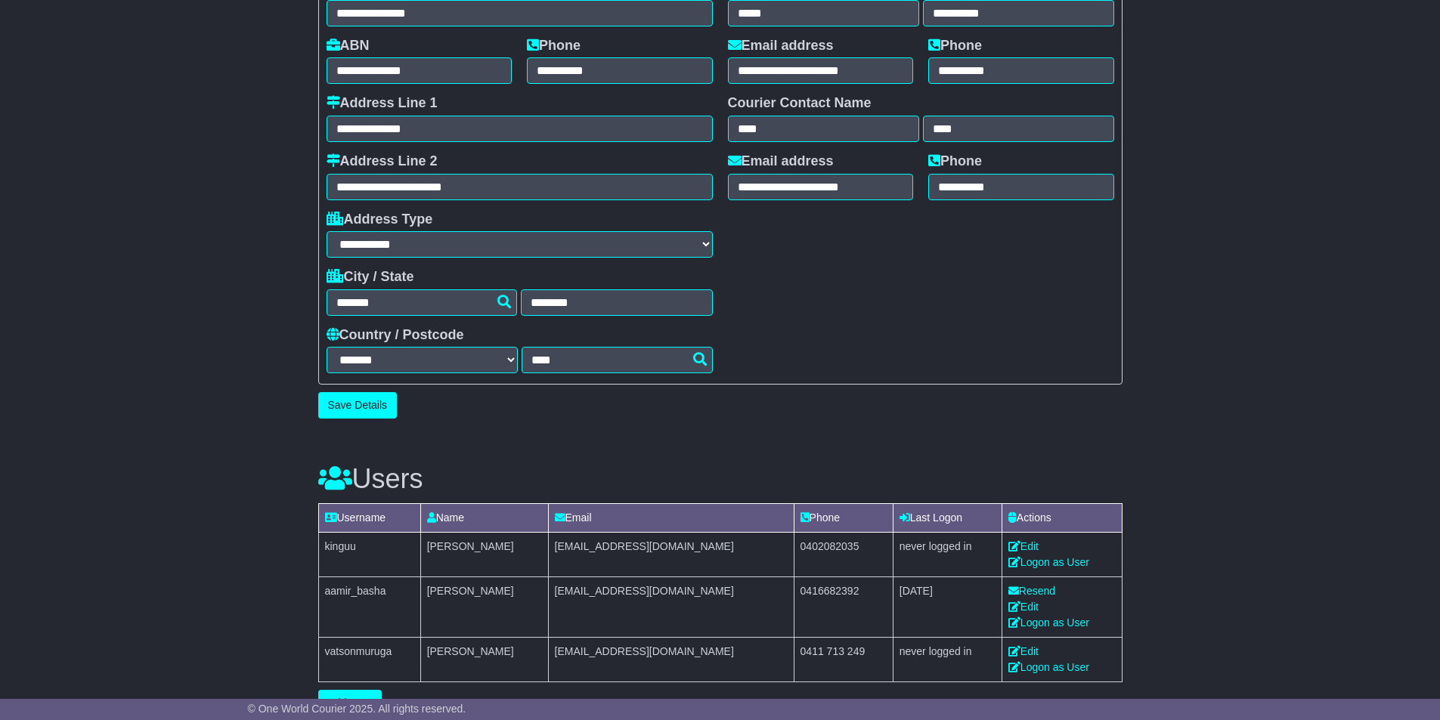
scroll to position [680, 0]
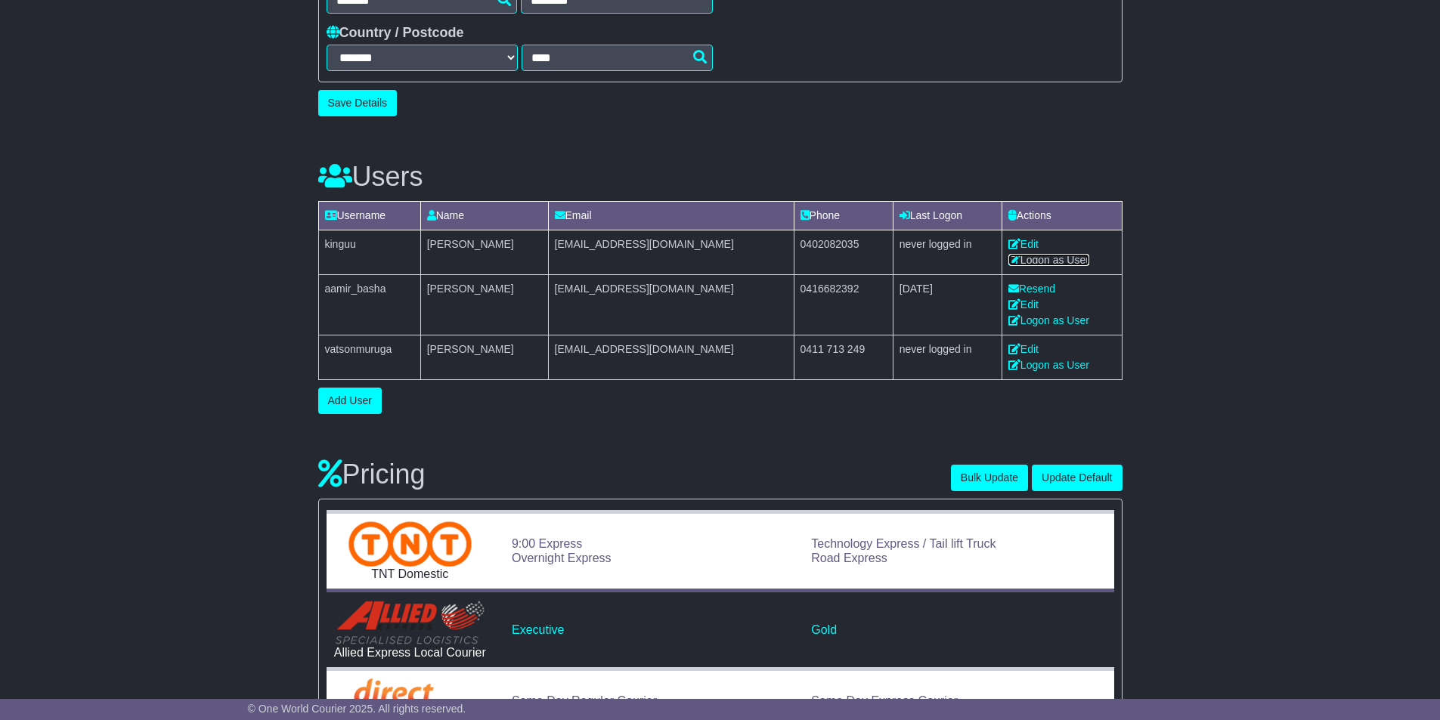
click at [1040, 256] on link "Logon as User" at bounding box center [1048, 260] width 81 height 12
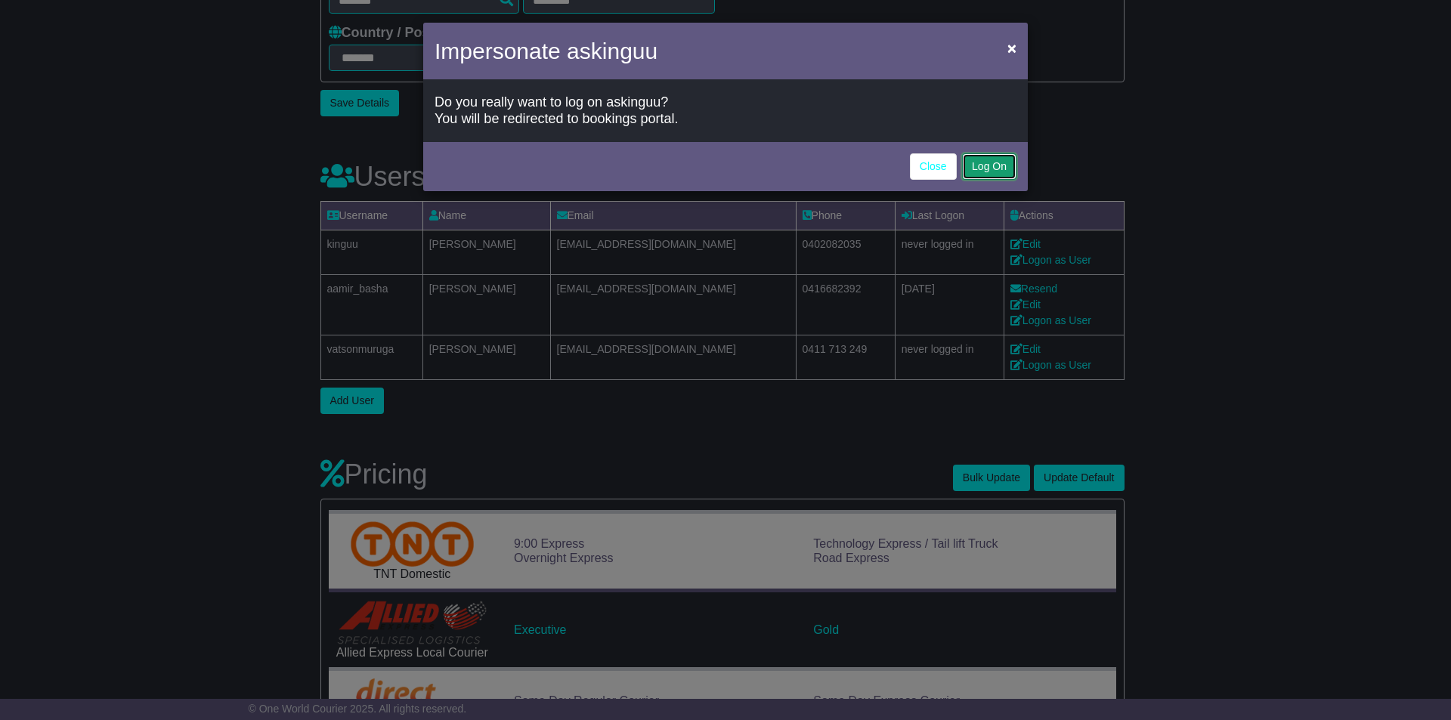
click at [984, 170] on button "Log On" at bounding box center [989, 166] width 54 height 26
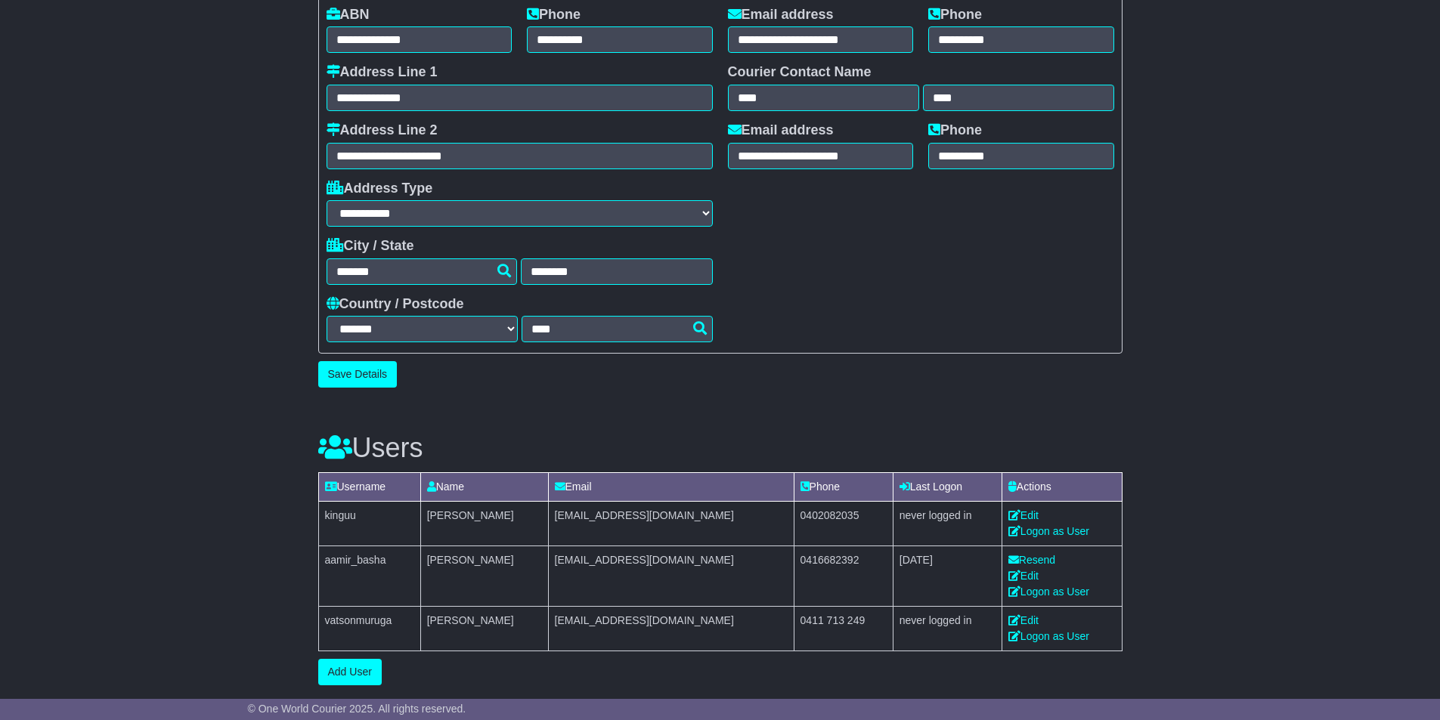
scroll to position [302, 0]
